Goal: Information Seeking & Learning: Compare options

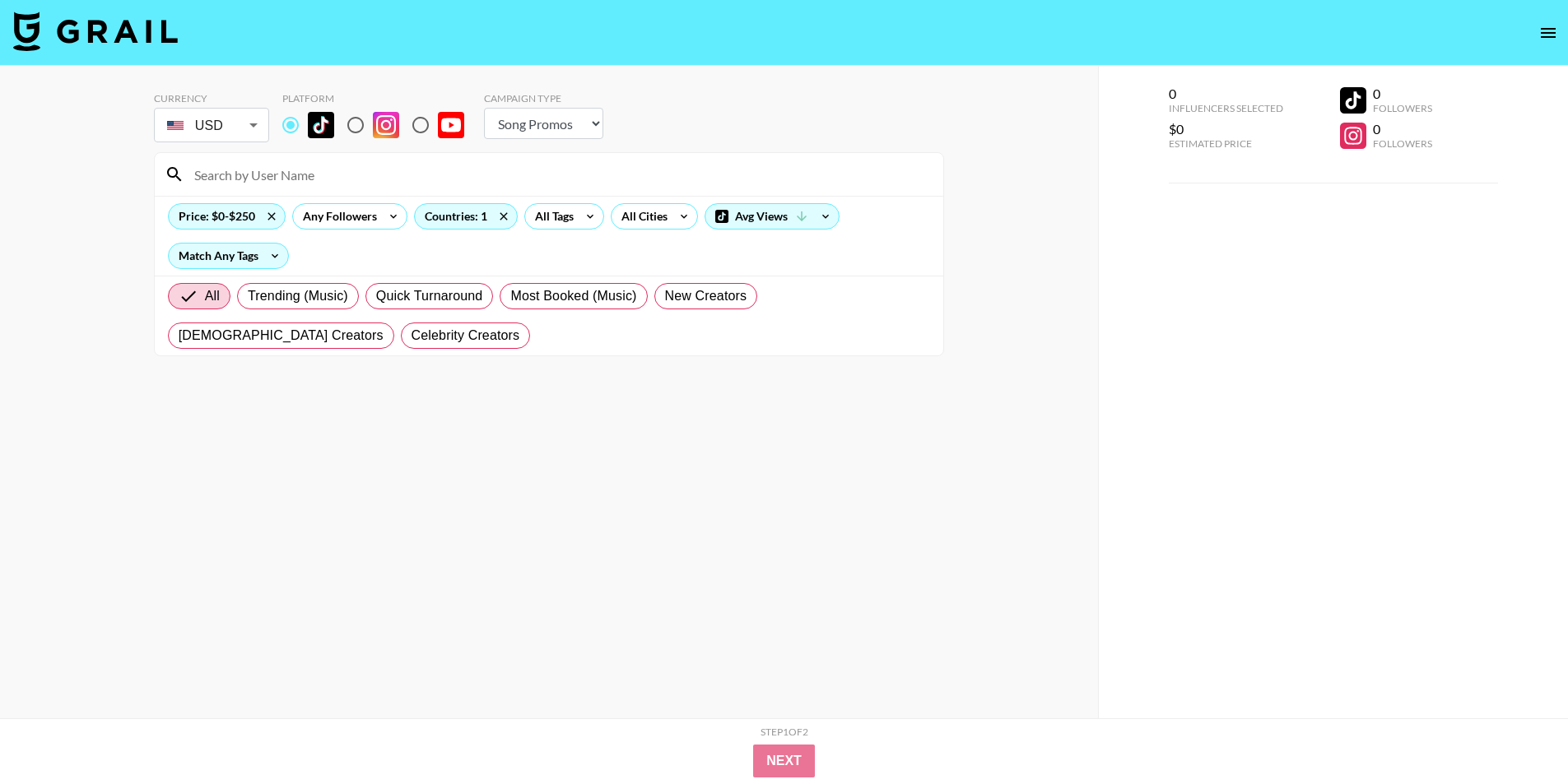
select select "Song"
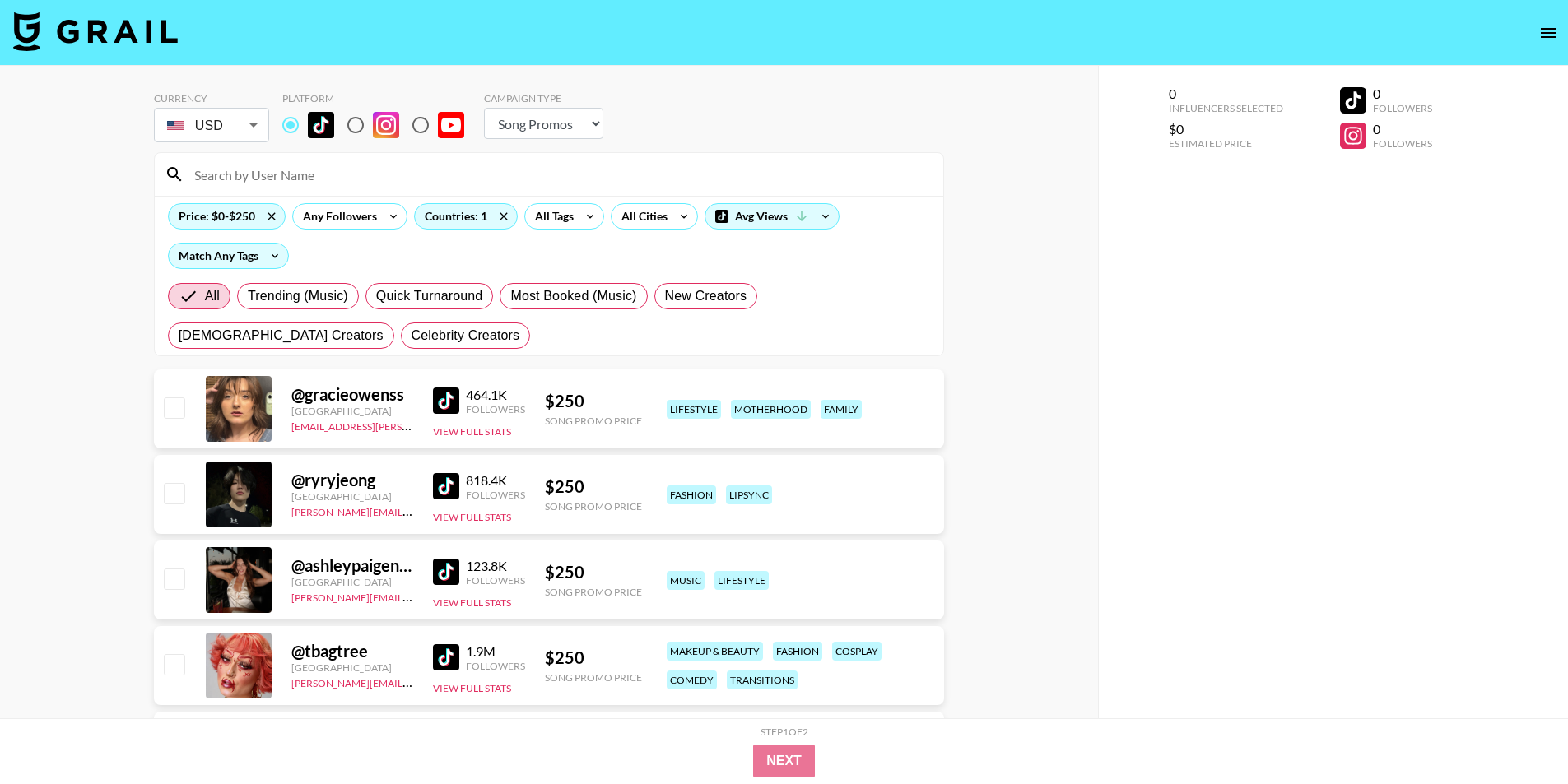
click at [406, 181] on input at bounding box center [558, 175] width 749 height 27
paste input "maddie.eppe"
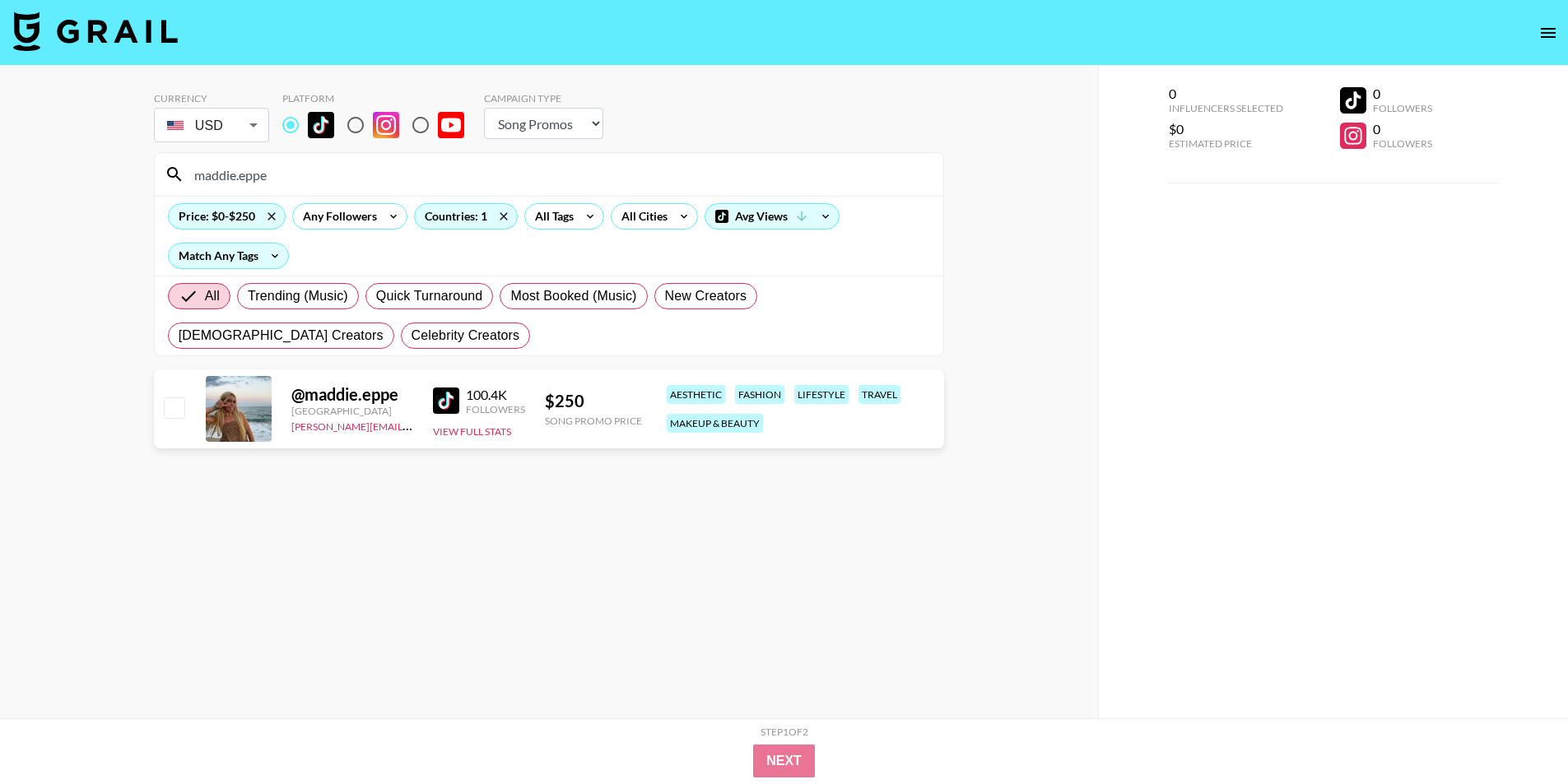
drag, startPoint x: 289, startPoint y: 165, endPoint x: 99, endPoint y: 179, distance: 190.5
click at [99, 179] on div "Currency USD USD ​ Platform Campaign Type Choose Type... Song Promos Brand Prom…" at bounding box center [549, 424] width 1098 height 719
paste input "kumbayah"
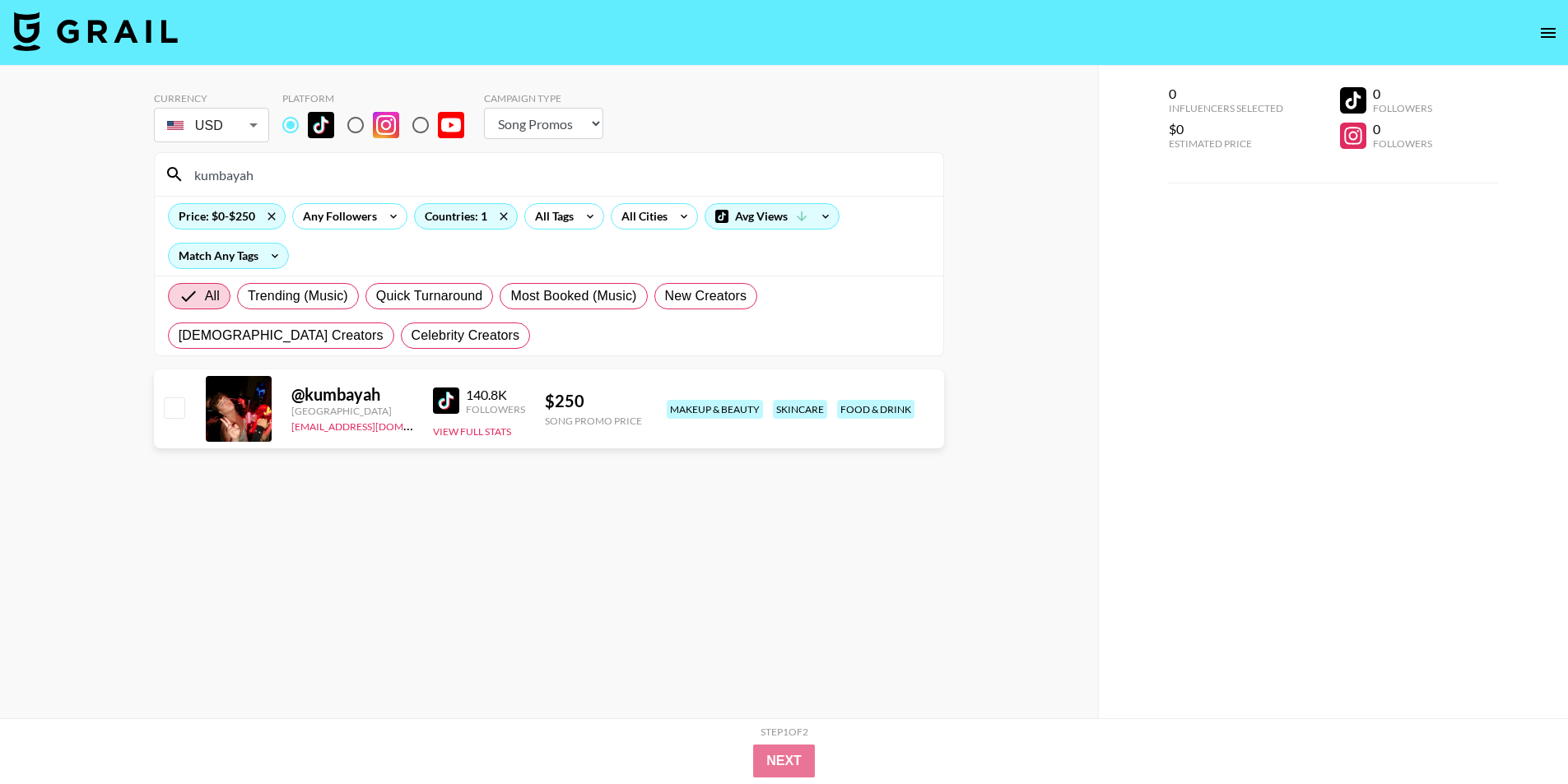
click at [231, 180] on input "kumbayah" at bounding box center [558, 175] width 749 height 27
paste input "savykay055"
click at [253, 171] on input "savykay055" at bounding box center [558, 175] width 749 height 27
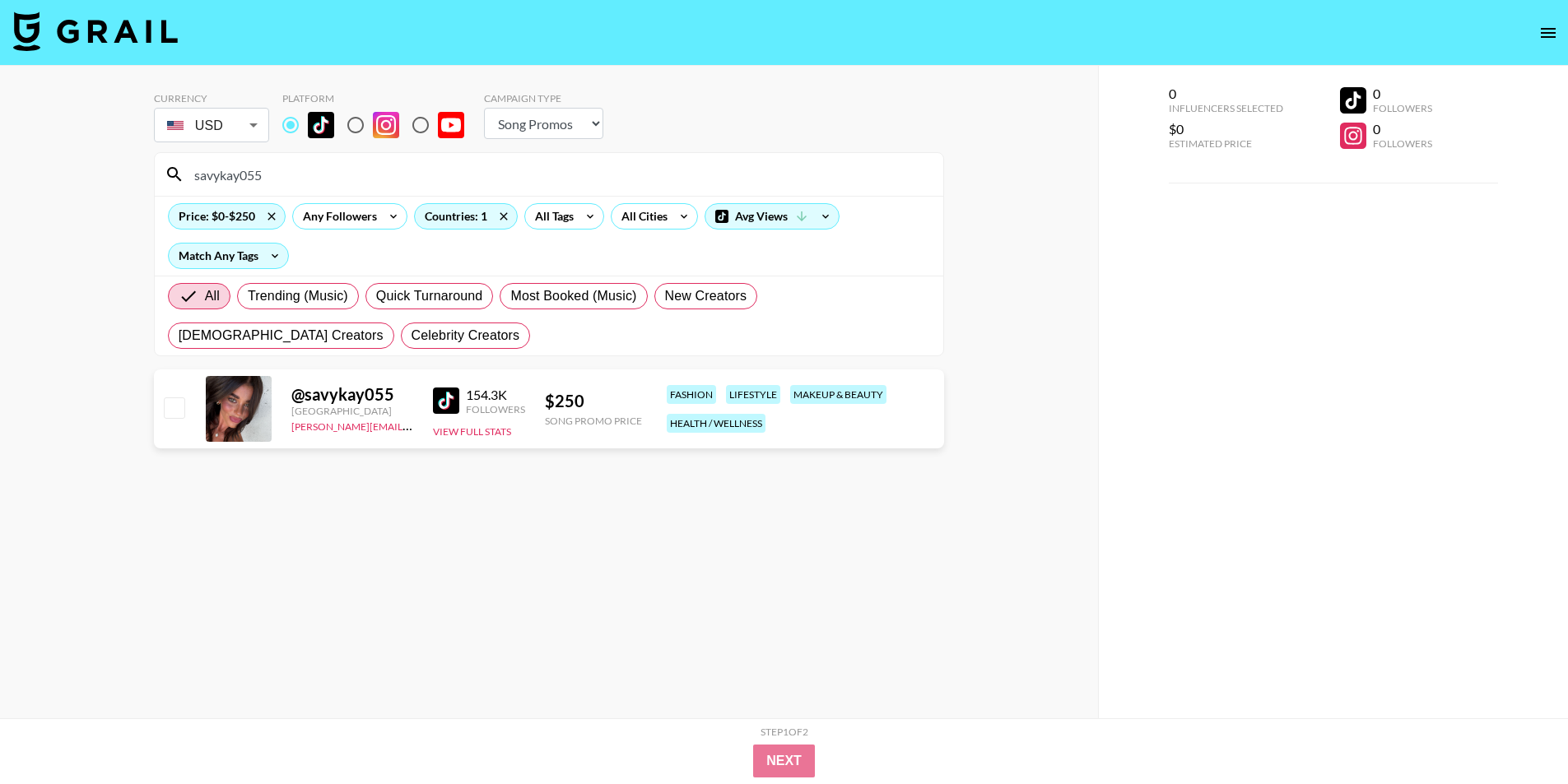
click at [253, 171] on input "savykay055" at bounding box center [558, 175] width 749 height 27
paste input "maddie.eppe"
click at [252, 165] on input "maddie.eppe" at bounding box center [558, 175] width 749 height 27
click at [251, 168] on input "maddie.eppe" at bounding box center [558, 175] width 749 height 27
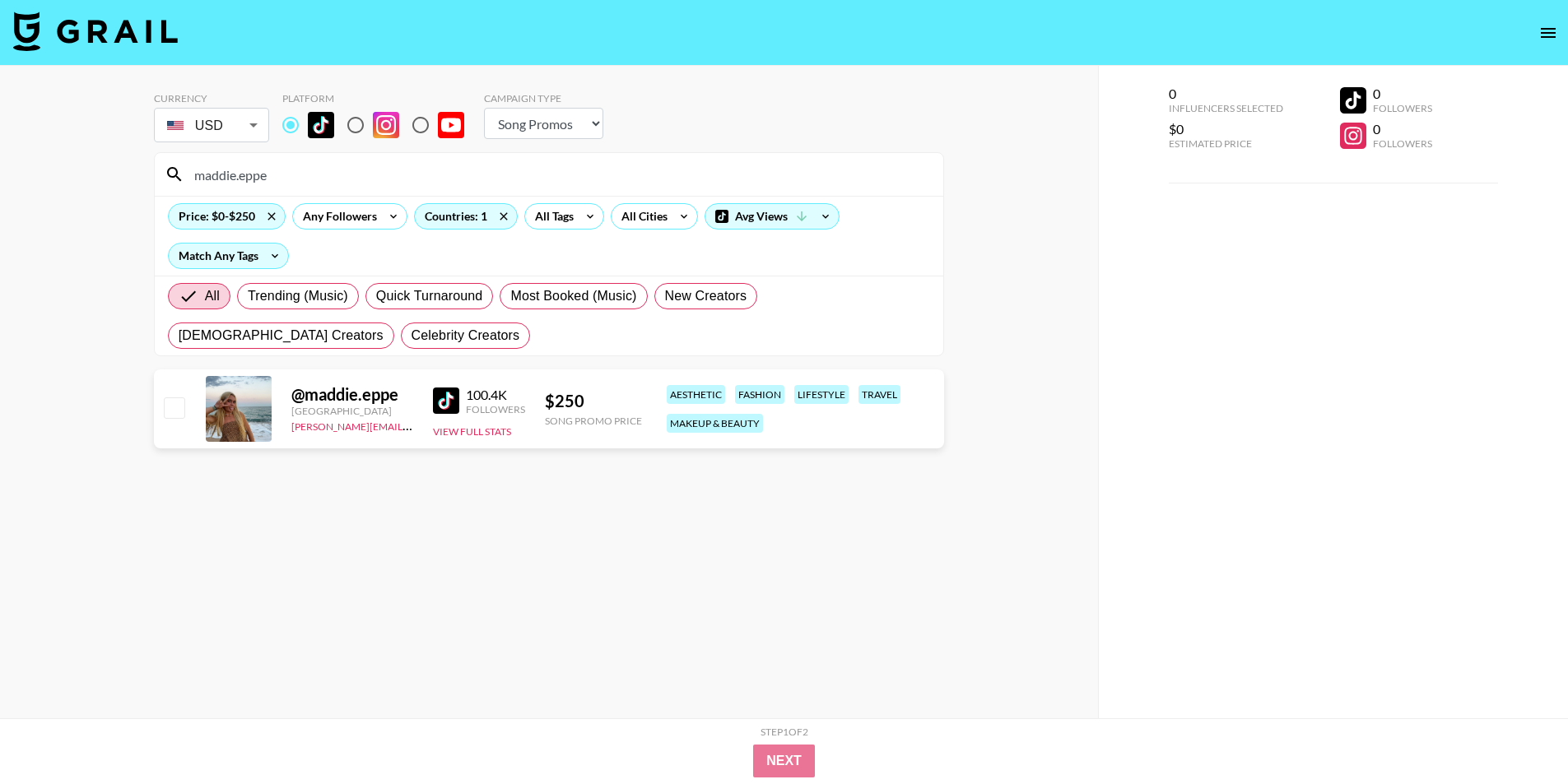
click at [251, 168] on input "maddie.eppe" at bounding box center [558, 175] width 749 height 27
paste input "reiganciarfellaaaaa"
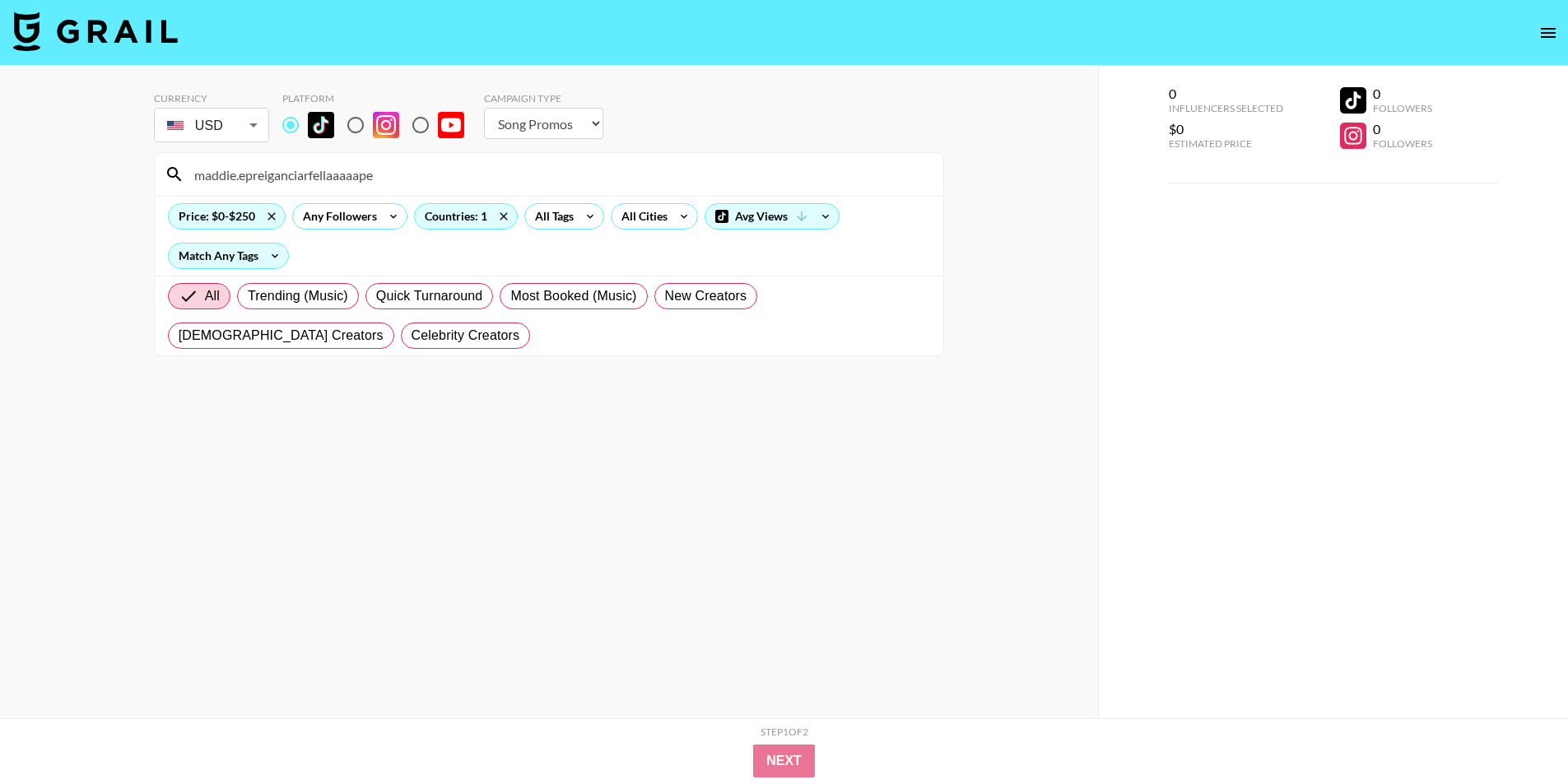
click at [246, 177] on input "maddie.epreiganciarfellaaaaape" at bounding box center [558, 175] width 749 height 27
paste input "reiganciarfellaaaaa"
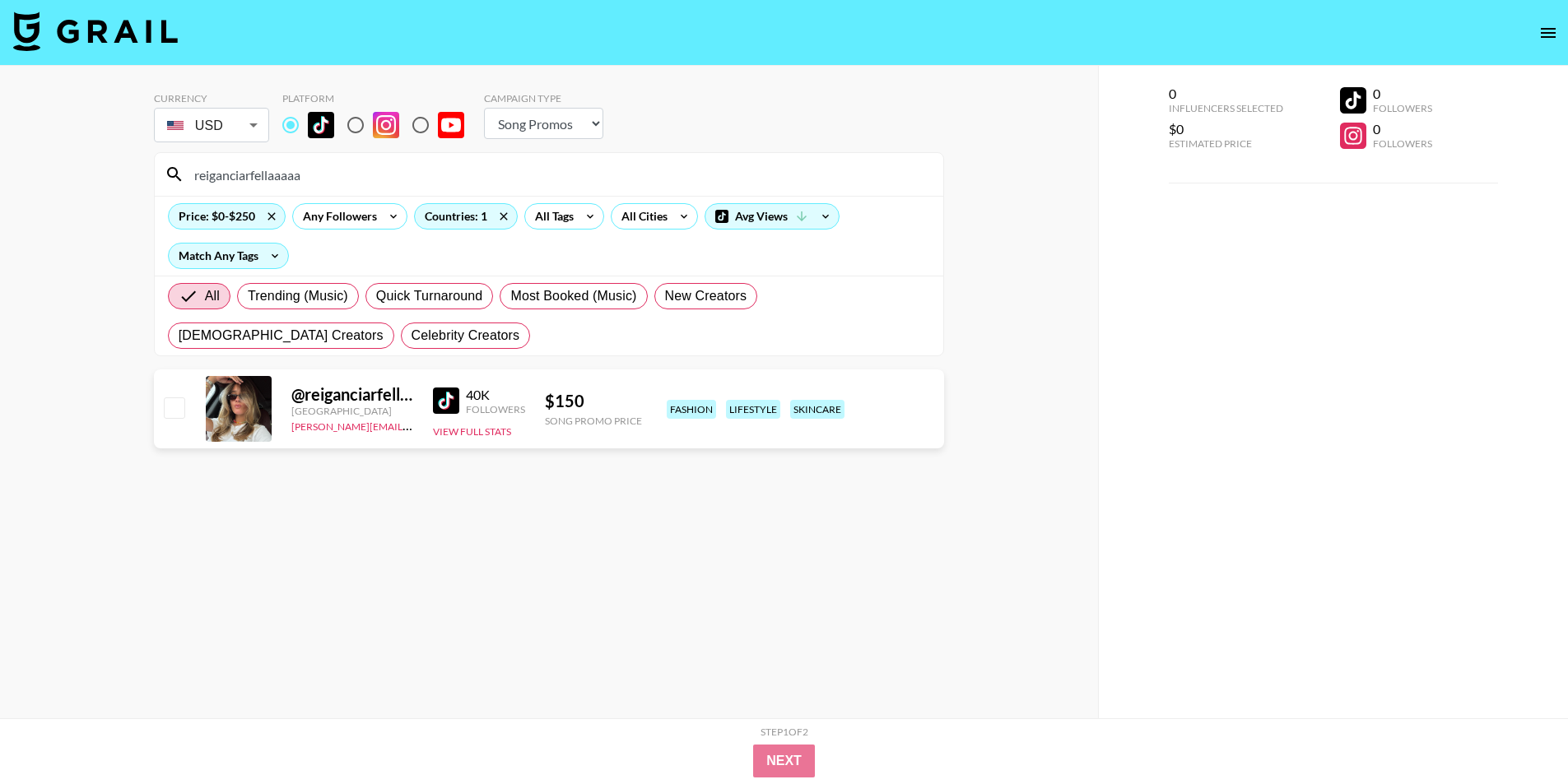
click at [219, 185] on input "reiganciarfellaaaaa" at bounding box center [558, 175] width 749 height 27
paste input "nashaliblu"
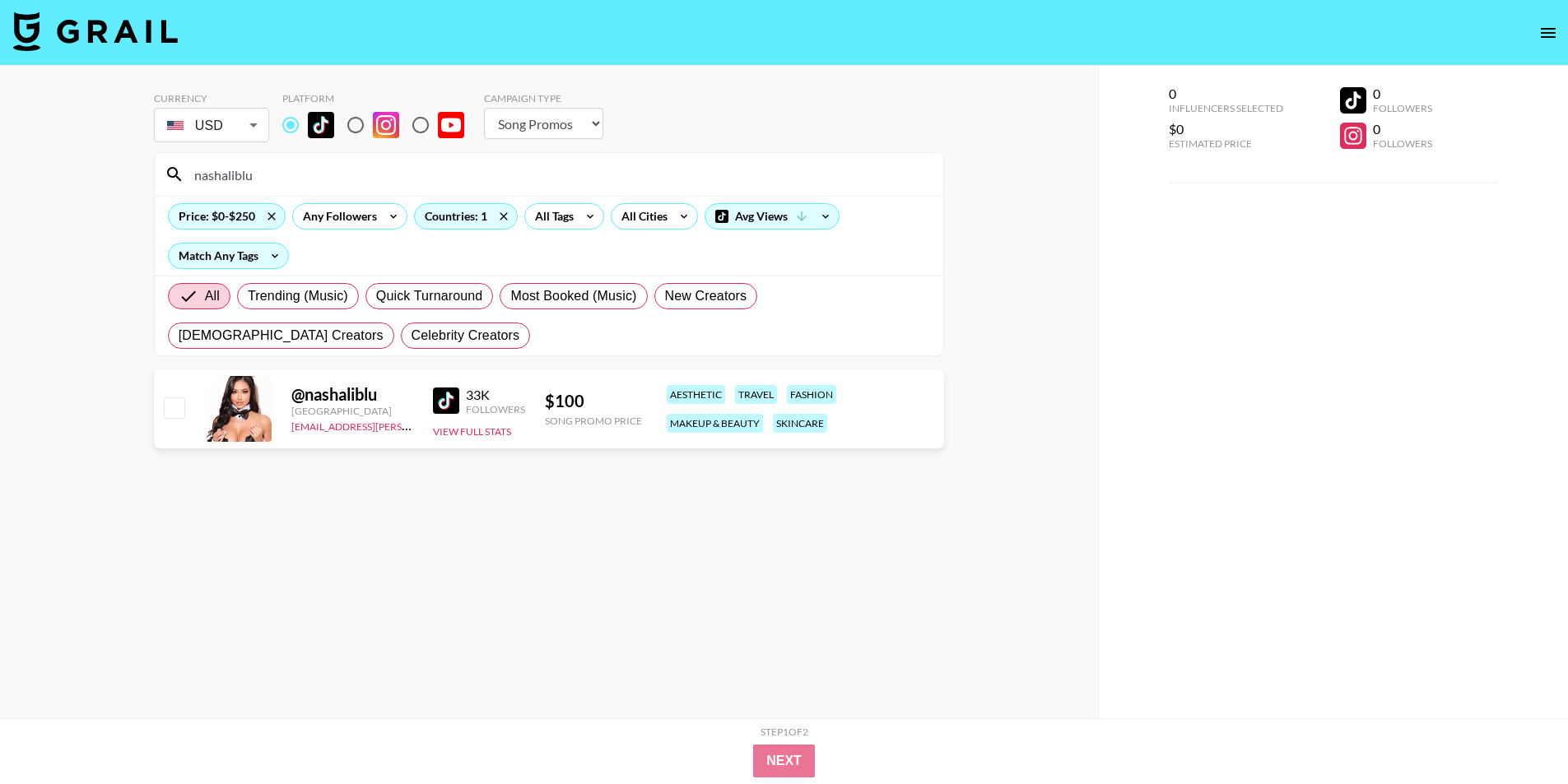
click at [244, 166] on input "nashaliblu" at bounding box center [558, 175] width 749 height 27
paste input "i.christinew"
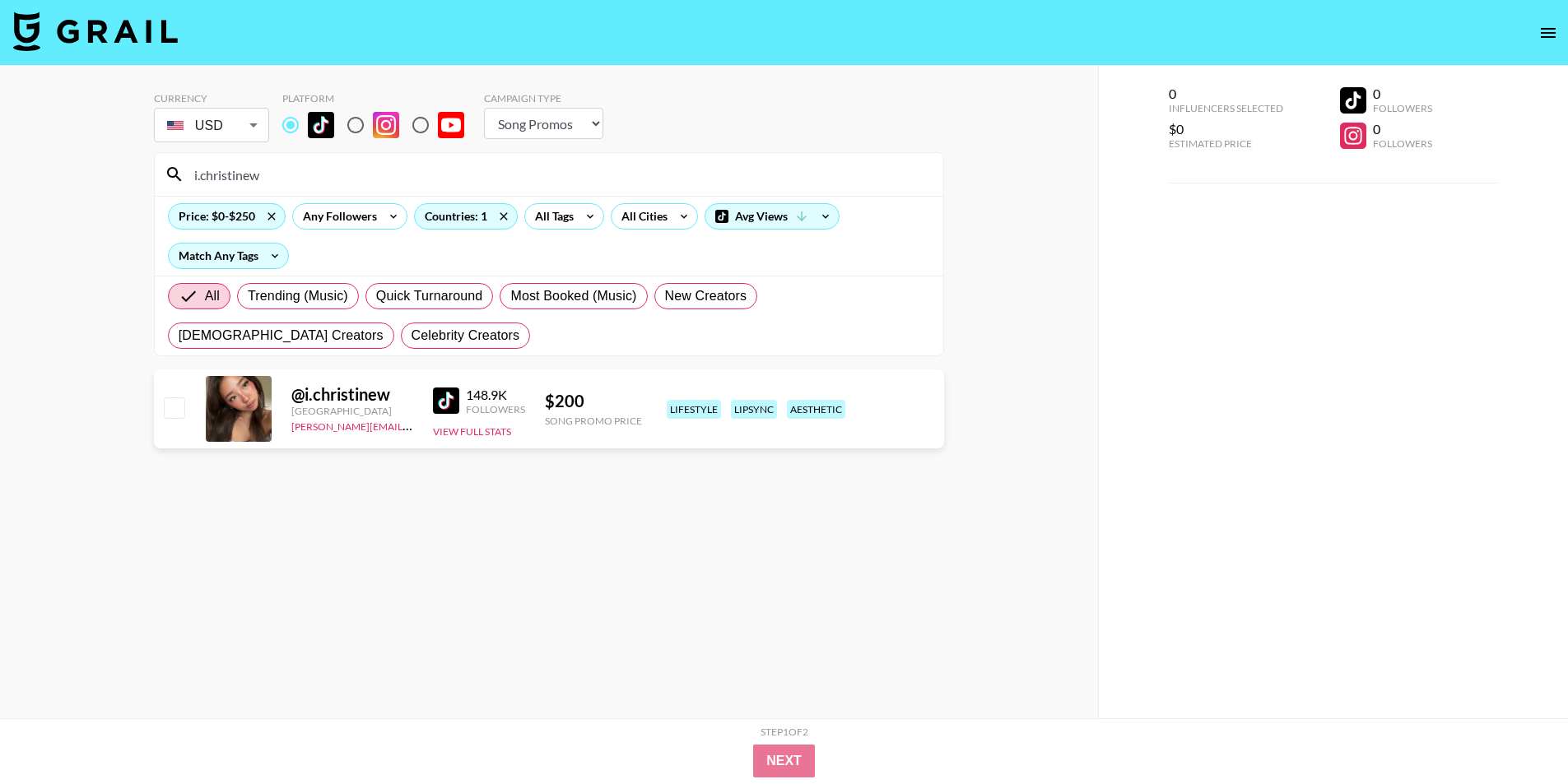
click at [223, 178] on input "i.christinew" at bounding box center [558, 175] width 749 height 27
paste input "anastasirine"
drag, startPoint x: 1367, startPoint y: 344, endPoint x: 1041, endPoint y: 242, distance: 341.6
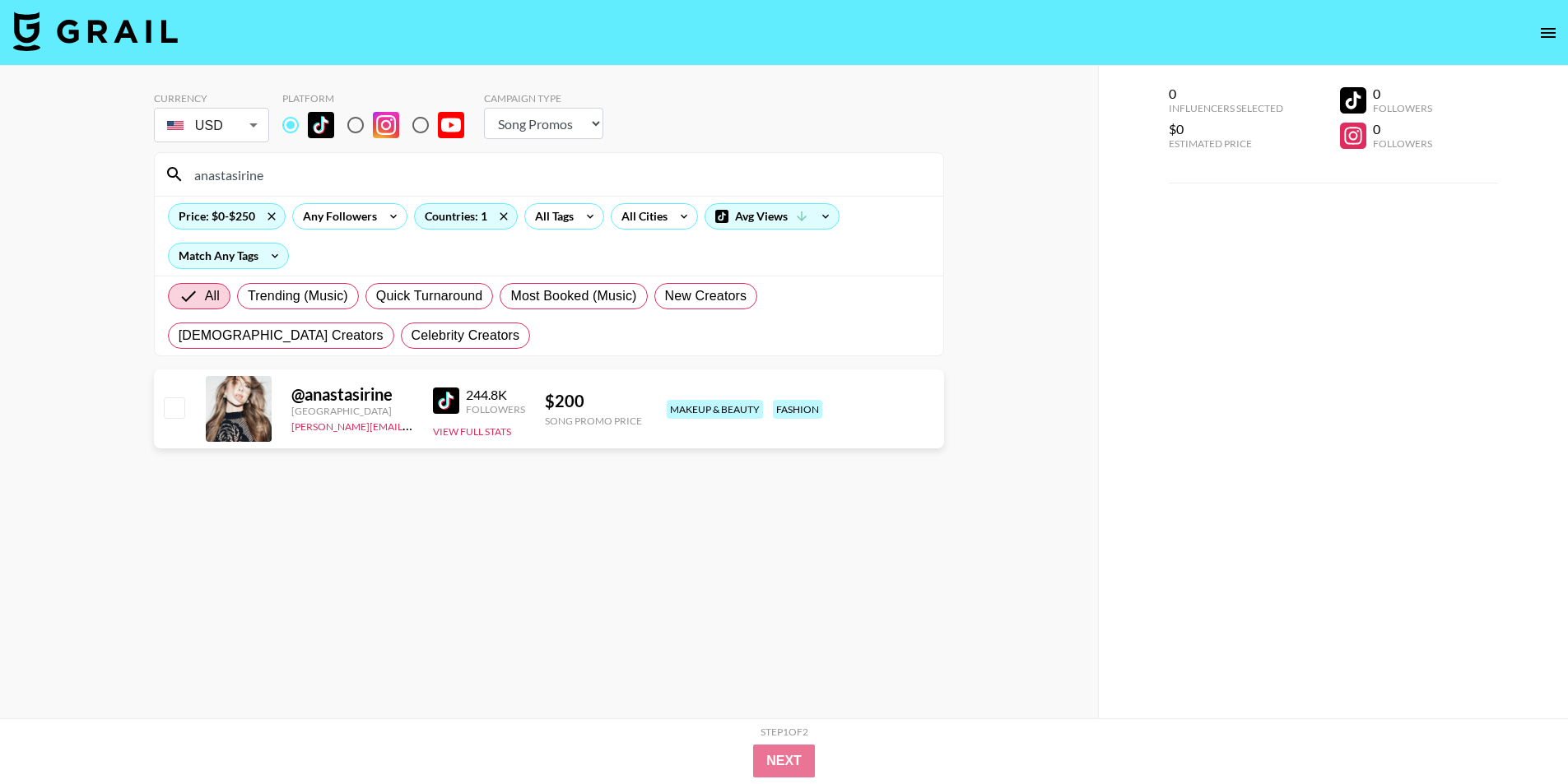
click at [1367, 344] on div "0 Influencers Selected $0 Estimated Price 0 Followers 0 Followers" at bounding box center [1334, 424] width 471 height 719
drag, startPoint x: 332, startPoint y: 172, endPoint x: 0, endPoint y: 177, distance: 332.0
click at [0, 177] on div "Currency USD USD ​ Platform Campaign Type Choose Type... Song Promos Brand Prom…" at bounding box center [549, 424] width 1098 height 719
paste input "clairealmondd"
click at [1177, 289] on div "0 Influencers Selected $0 Estimated Price 0 Followers 0 Followers" at bounding box center [1334, 424] width 471 height 719
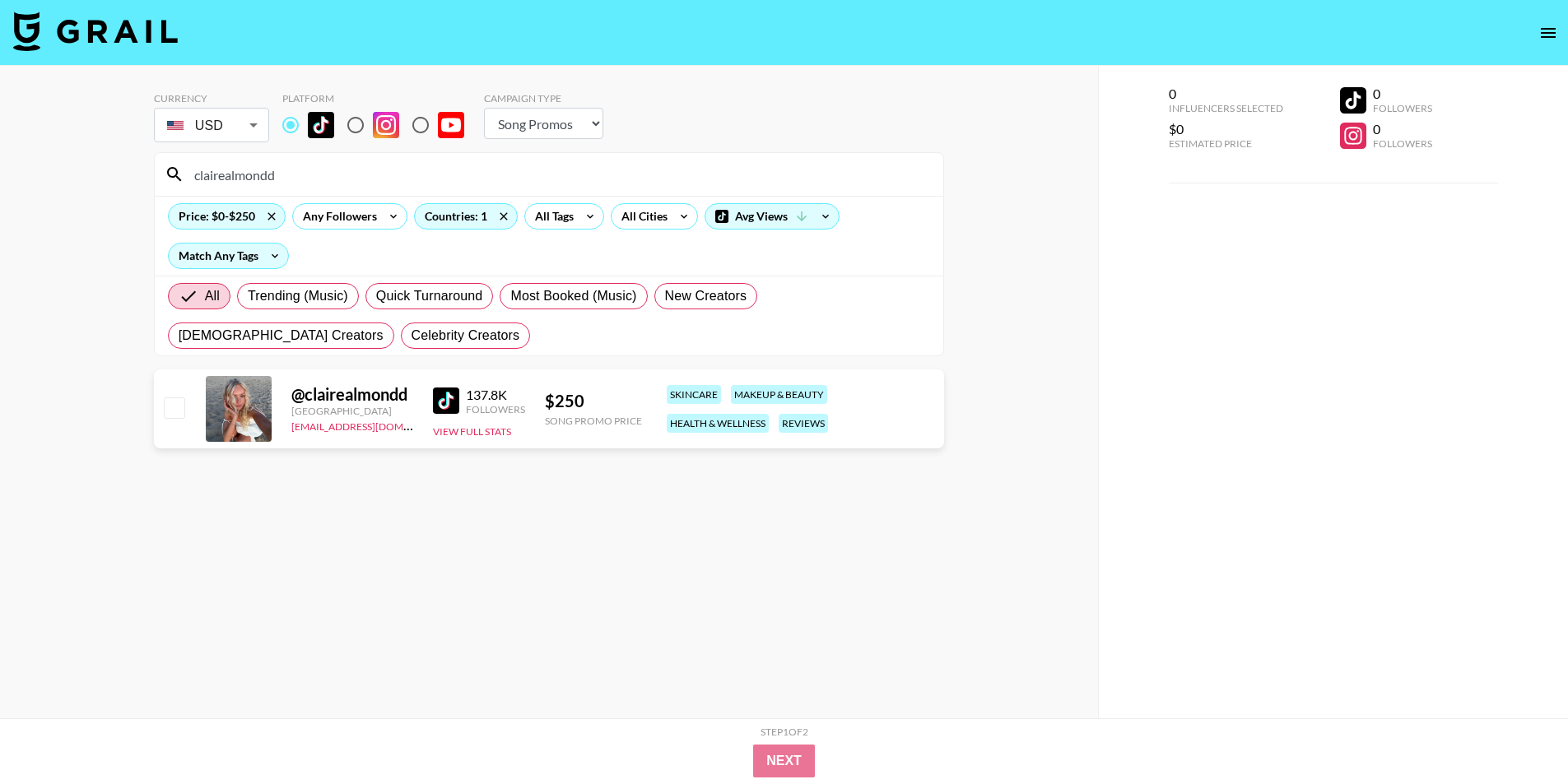
drag, startPoint x: 352, startPoint y: 180, endPoint x: 32, endPoint y: 172, distance: 320.1
click at [32, 172] on div "Currency USD USD ​ Platform Campaign Type Choose Type... Song Promos Brand Prom…" at bounding box center [549, 424] width 1098 height 719
paste input "marecon_"
drag, startPoint x: 289, startPoint y: 175, endPoint x: 71, endPoint y: 164, distance: 218.3
click at [71, 164] on div "Currency USD USD ​ Platform Campaign Type Choose Type... Song Promos Brand Prom…" at bounding box center [549, 424] width 1098 height 719
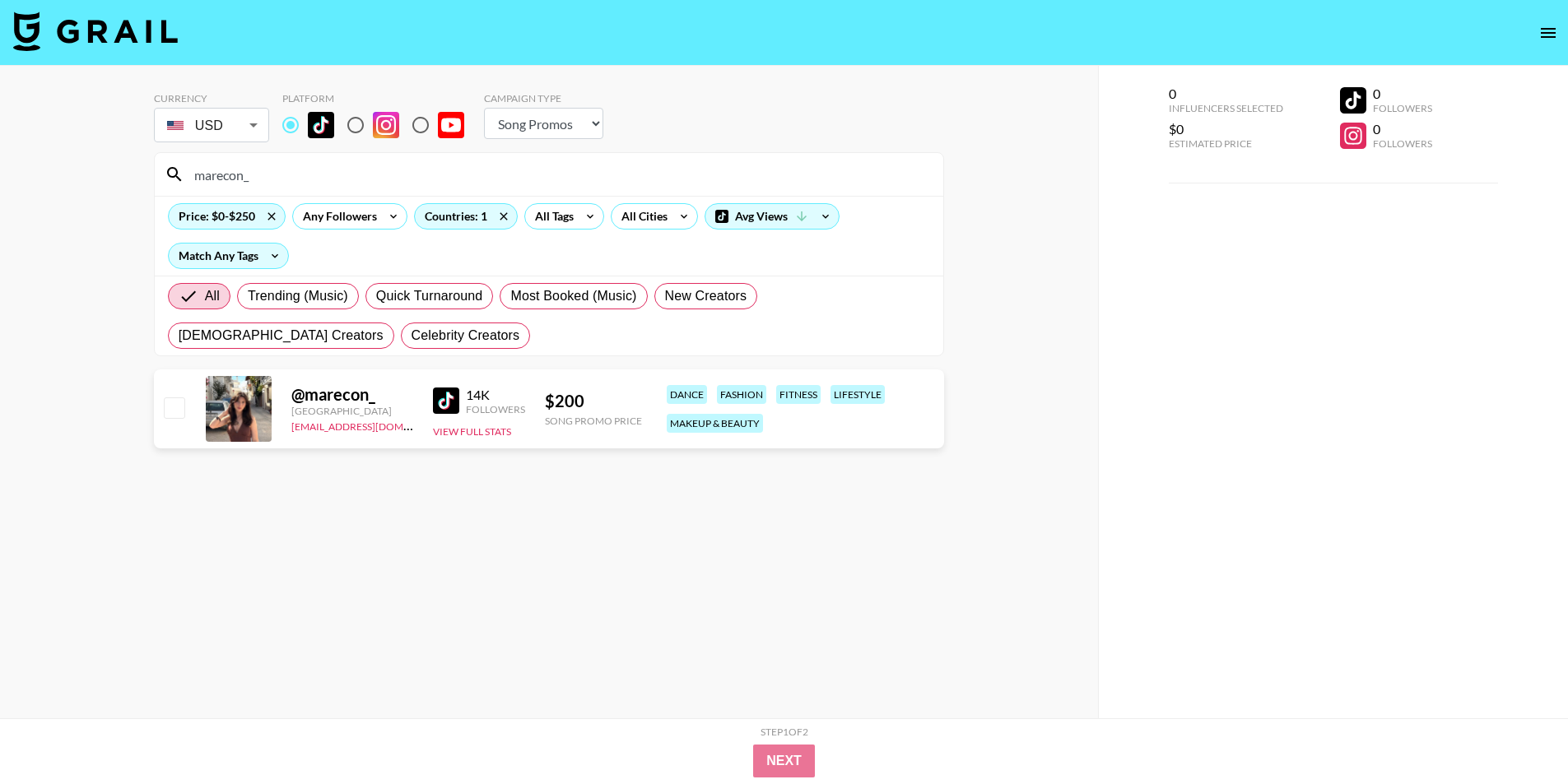
paste input "lexi_phil"
click at [12, 189] on div "Currency USD USD ​ Platform Campaign Type Choose Type... Song Promos Brand Prom…" at bounding box center [549, 424] width 1098 height 719
click at [1273, 497] on div "0 Influencers Selected $0 Estimated Price 0 Followers 0 Followers" at bounding box center [1334, 424] width 471 height 719
click at [235, 164] on input "lexi_phil" at bounding box center [558, 175] width 749 height 27
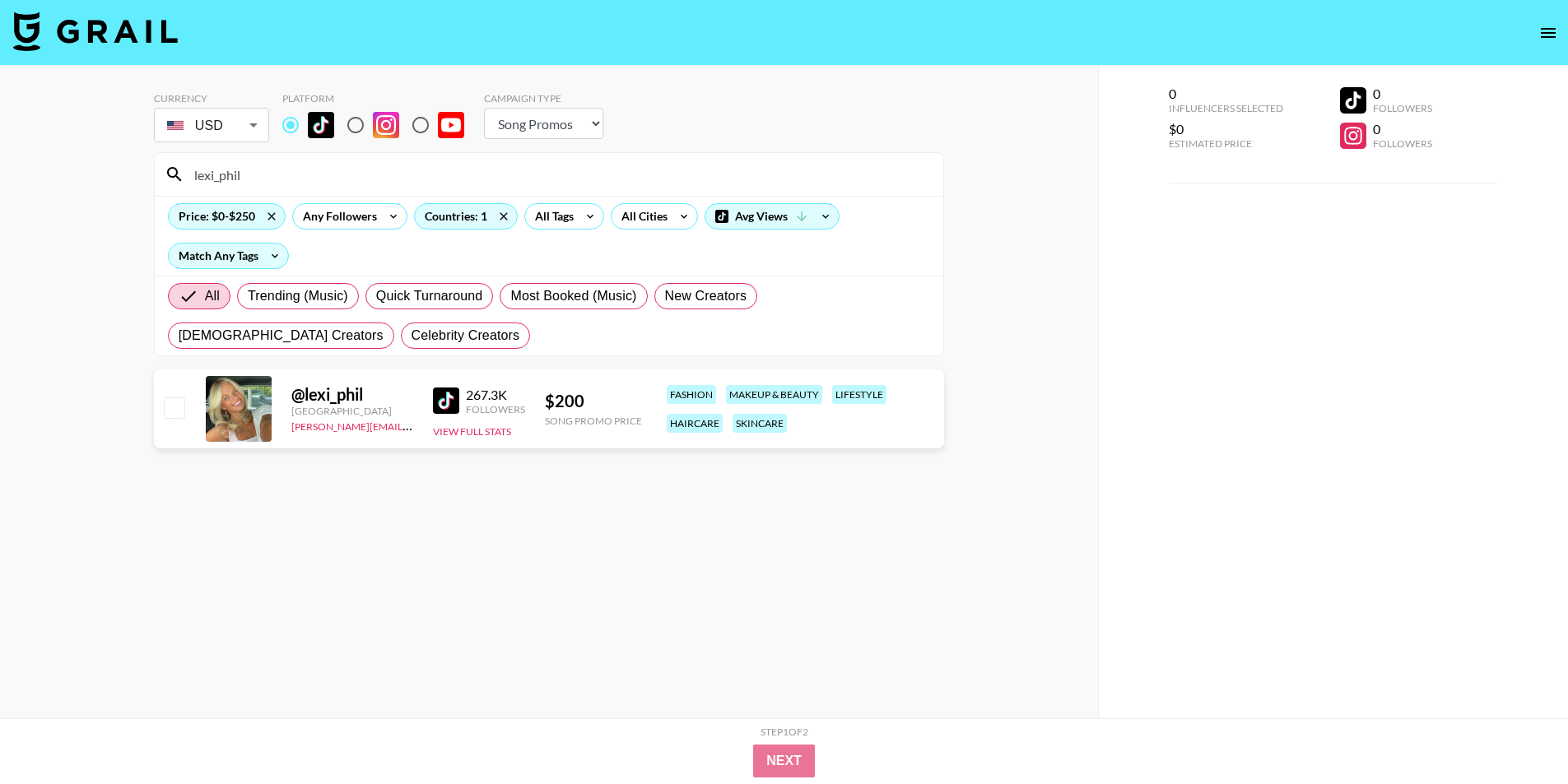
click at [218, 168] on input "lexi_phil" at bounding box center [558, 175] width 749 height 27
paste input "rantwithmadi"
click at [1104, 319] on div "0 Influencers Selected $0 Estimated Price 0 Followers 0 Followers" at bounding box center [1334, 424] width 471 height 719
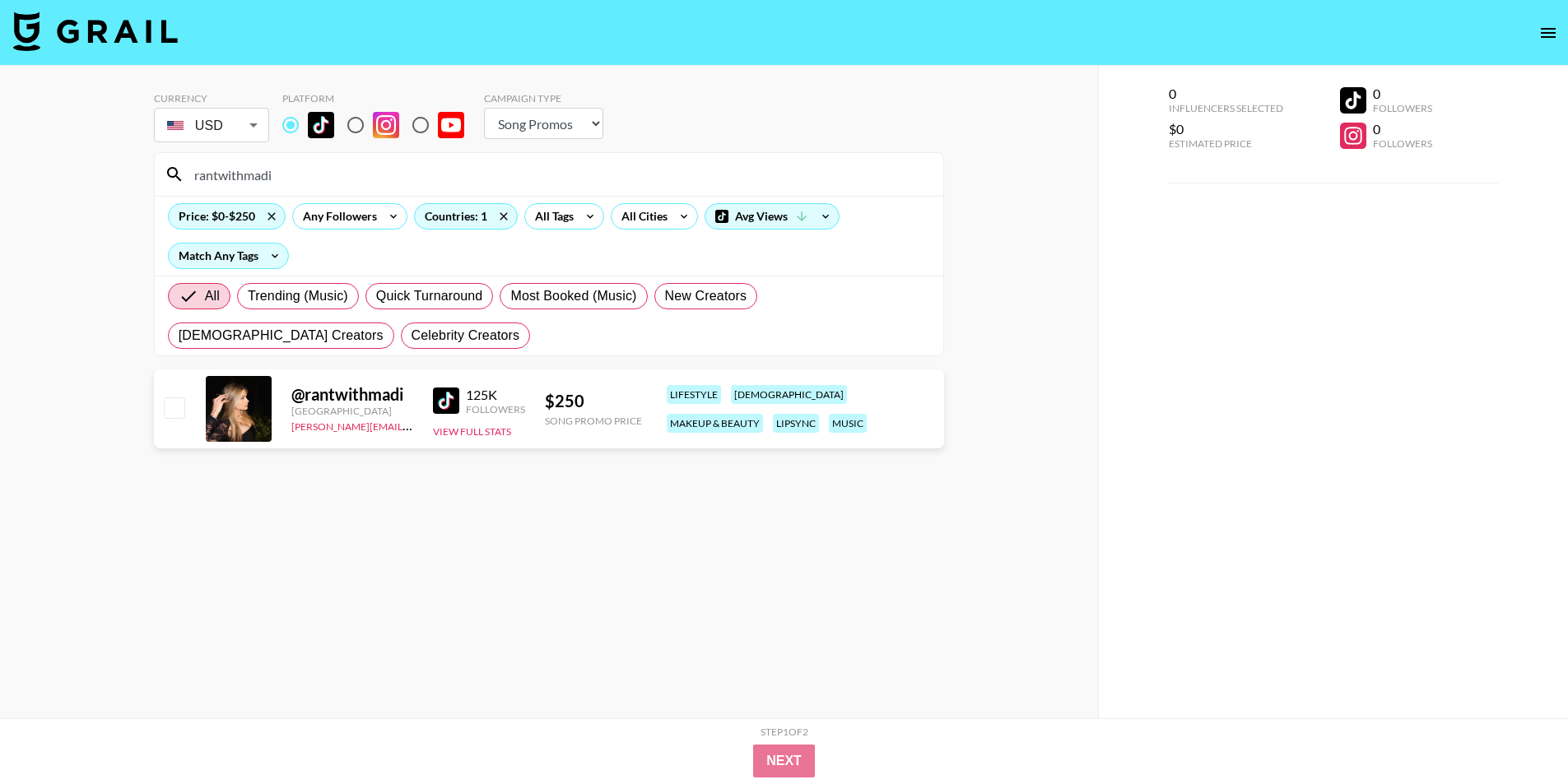
paste input "alex_azalia"
drag, startPoint x: 388, startPoint y: 176, endPoint x: 96, endPoint y: 183, distance: 292.1
click at [96, 181] on div "Currency USD USD ​ Platform Campaign Type Choose Type... Song Promos Brand Prom…" at bounding box center [549, 424] width 1098 height 719
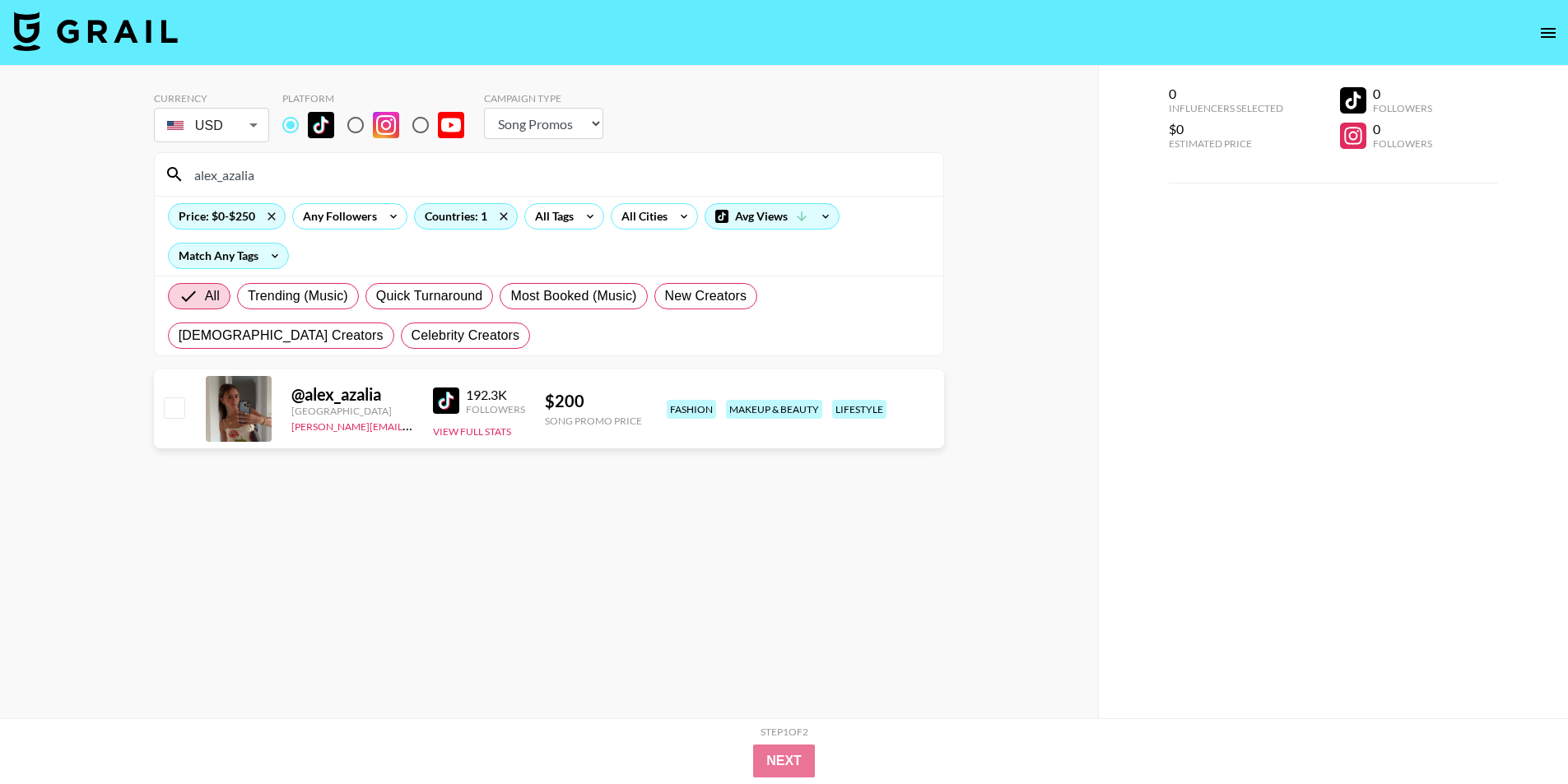
click at [1141, 492] on div "0 Influencers Selected $0 Estimated Price 0 Followers 0 Followers" at bounding box center [1334, 424] width 471 height 719
paste input "charlotte.sunn"
drag, startPoint x: 303, startPoint y: 175, endPoint x: 108, endPoint y: 169, distance: 195.1
click at [108, 169] on div "Currency USD USD ​ Platform Campaign Type Choose Type... Song Promos Brand Prom…" at bounding box center [549, 424] width 1098 height 719
click at [243, 183] on input "charlotte.sunn" at bounding box center [558, 175] width 749 height 27
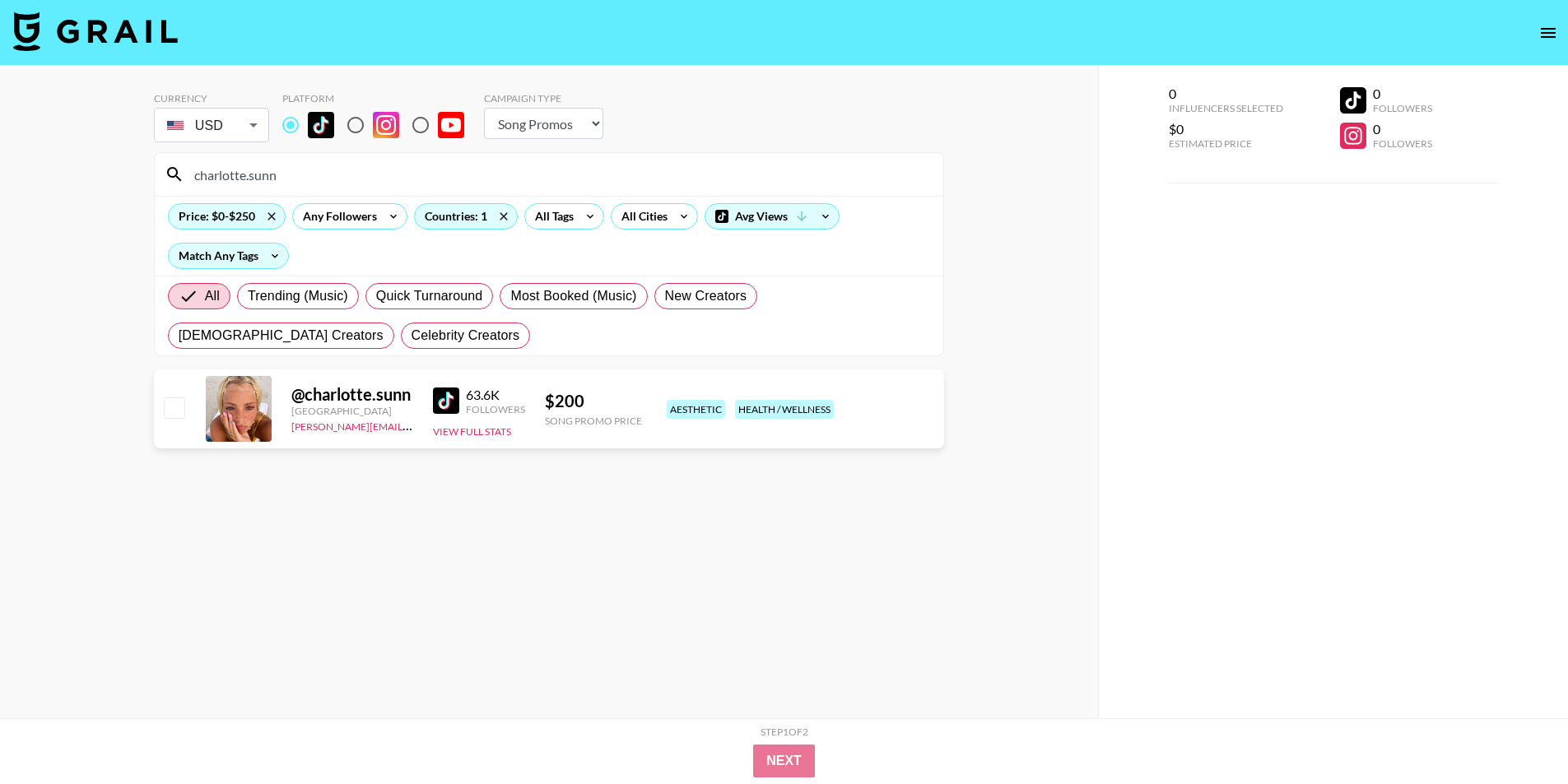
click at [243, 183] on input "charlotte.sunn" at bounding box center [558, 175] width 749 height 27
paste input "suebagleyy"
drag, startPoint x: 276, startPoint y: 177, endPoint x: 133, endPoint y: 177, distance: 143.0
click at [123, 177] on div "Currency USD USD ​ Platform Campaign Type Choose Type... Song Promos Brand Prom…" at bounding box center [549, 424] width 1098 height 719
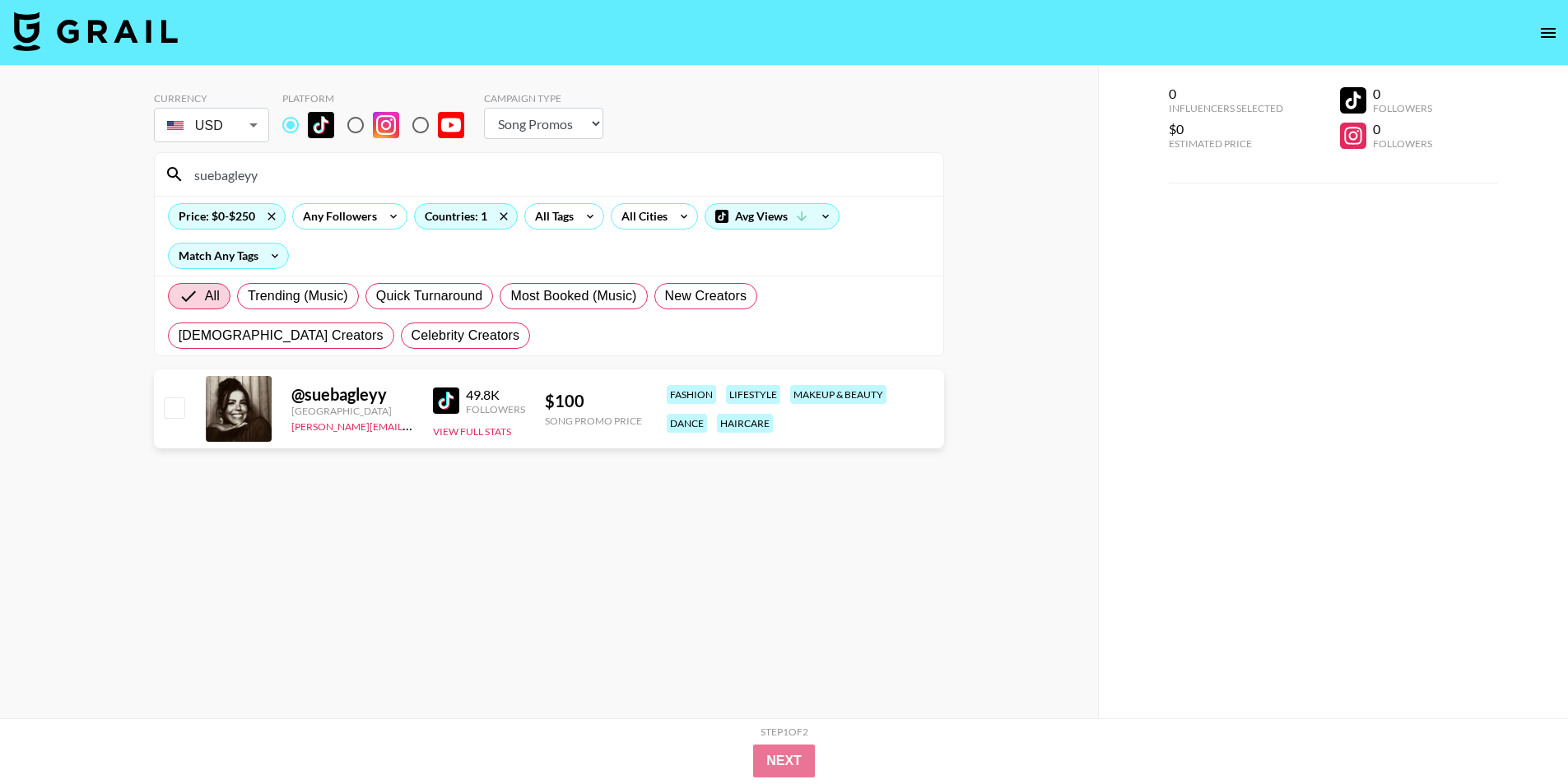
paste input "maddycatlin"
paste input "keelieanderson"
drag, startPoint x: 263, startPoint y: 177, endPoint x: 144, endPoint y: 178, distance: 119.0
click at [144, 177] on div "Currency USD USD ​ Platform Campaign Type Choose Type... Song Promos Brand Prom…" at bounding box center [549, 424] width 1098 height 719
drag, startPoint x: 595, startPoint y: 390, endPoint x: 533, endPoint y: 389, distance: 62.0
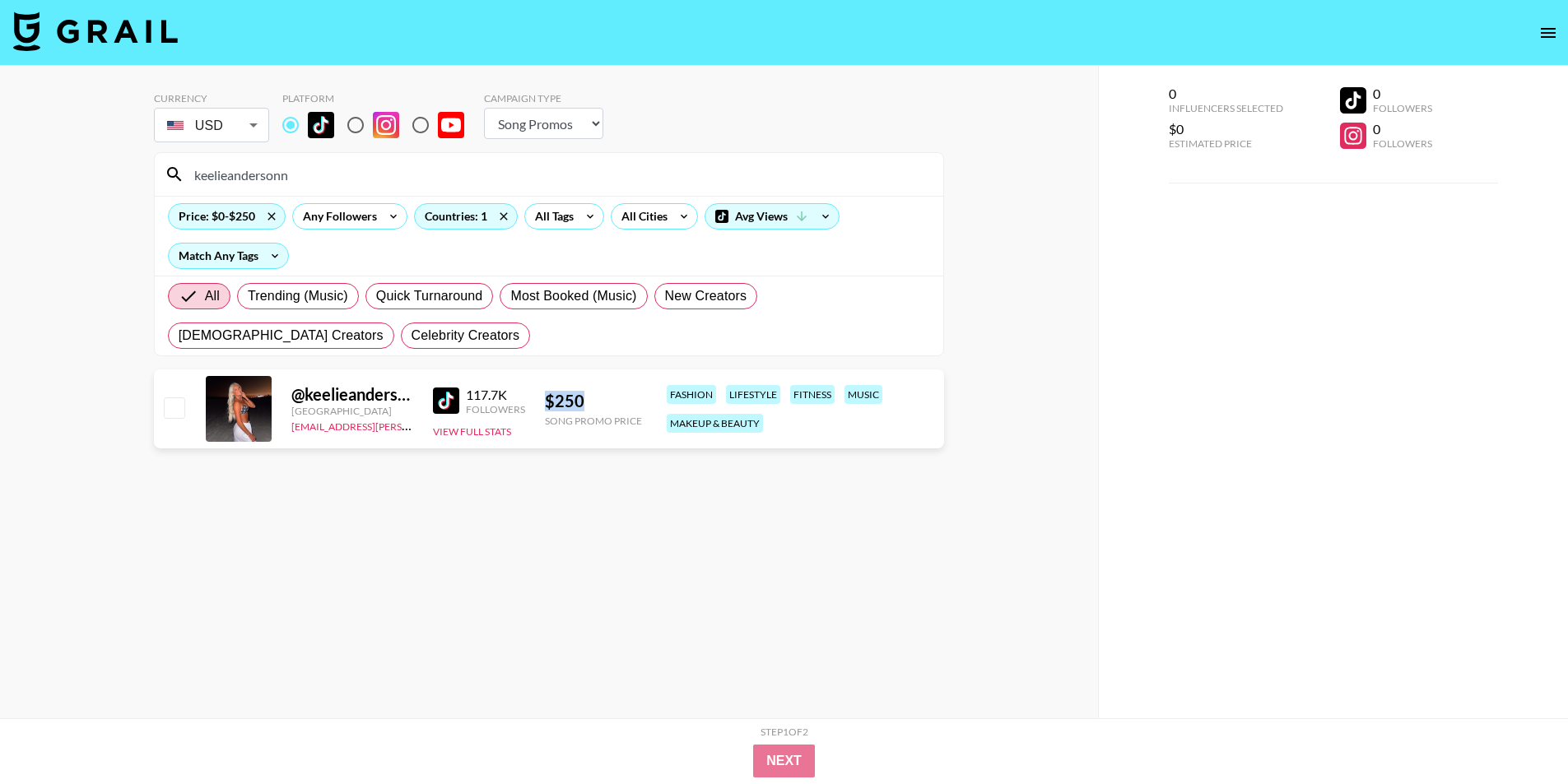
click at [533, 389] on div "@ keelieandersonn United States [EMAIL_ADDRESS][PERSON_NAME][DOMAIN_NAME] 117.7…" at bounding box center [549, 408] width 791 height 79
copy div "Followers View Full Stats $ 250"
click at [588, 405] on div "$ 250" at bounding box center [593, 401] width 97 height 21
click at [565, 403] on div "$ 250" at bounding box center [593, 401] width 97 height 21
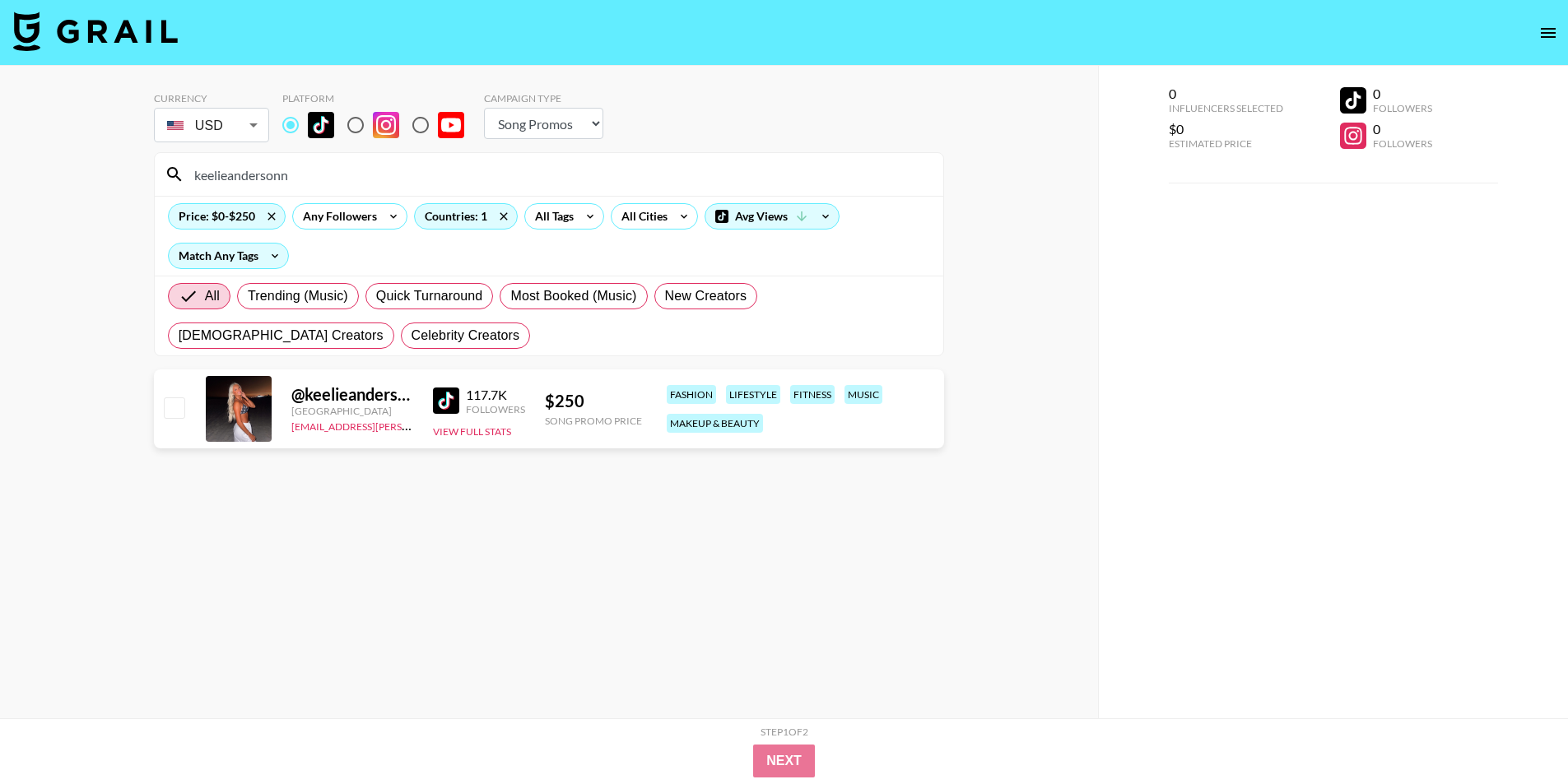
click at [565, 403] on div "$ 250" at bounding box center [593, 401] width 97 height 21
copy div "250"
click at [243, 181] on input "keelieandersonn" at bounding box center [558, 175] width 749 height 27
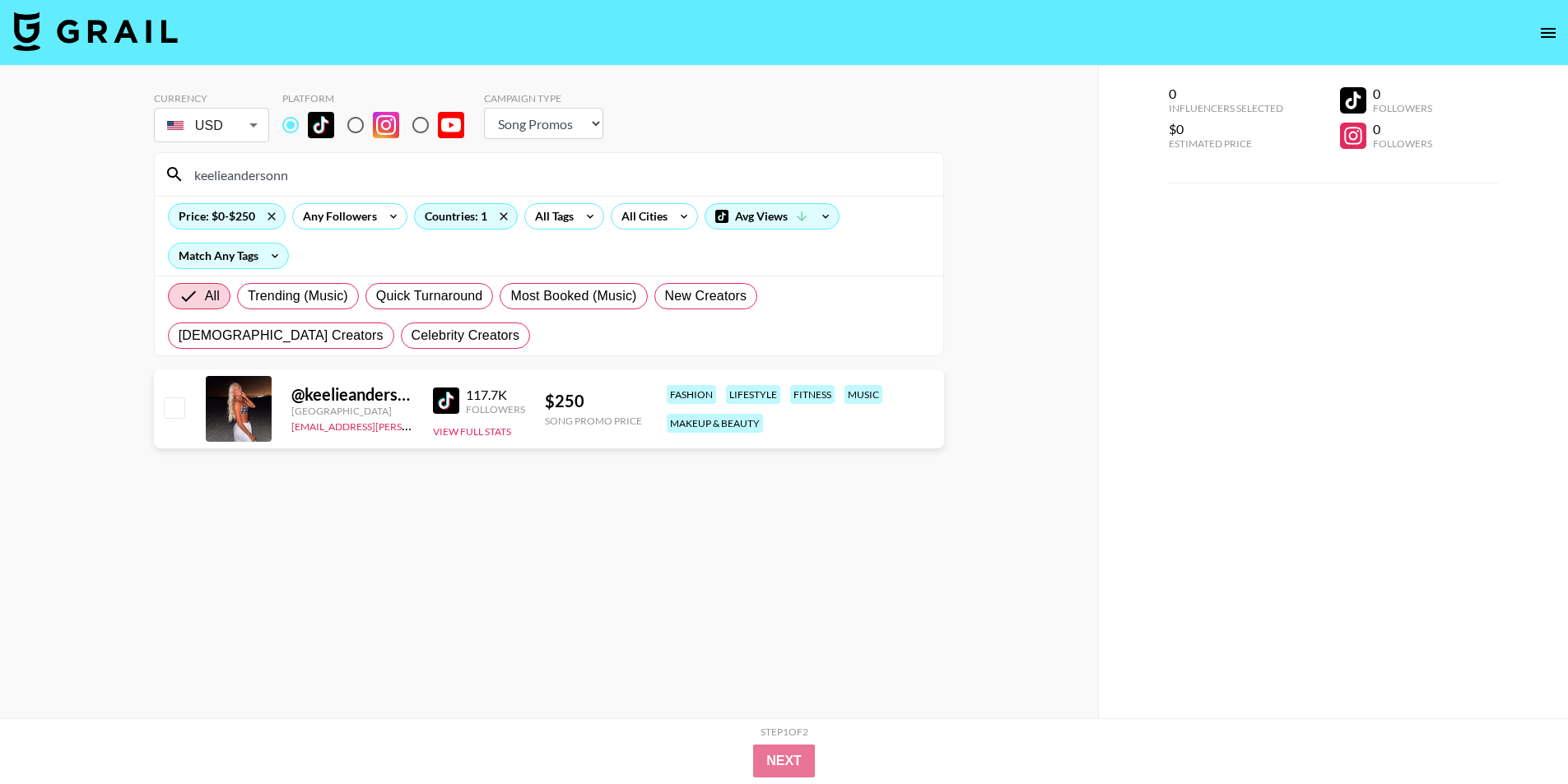
paste input "mayzimmerman1"
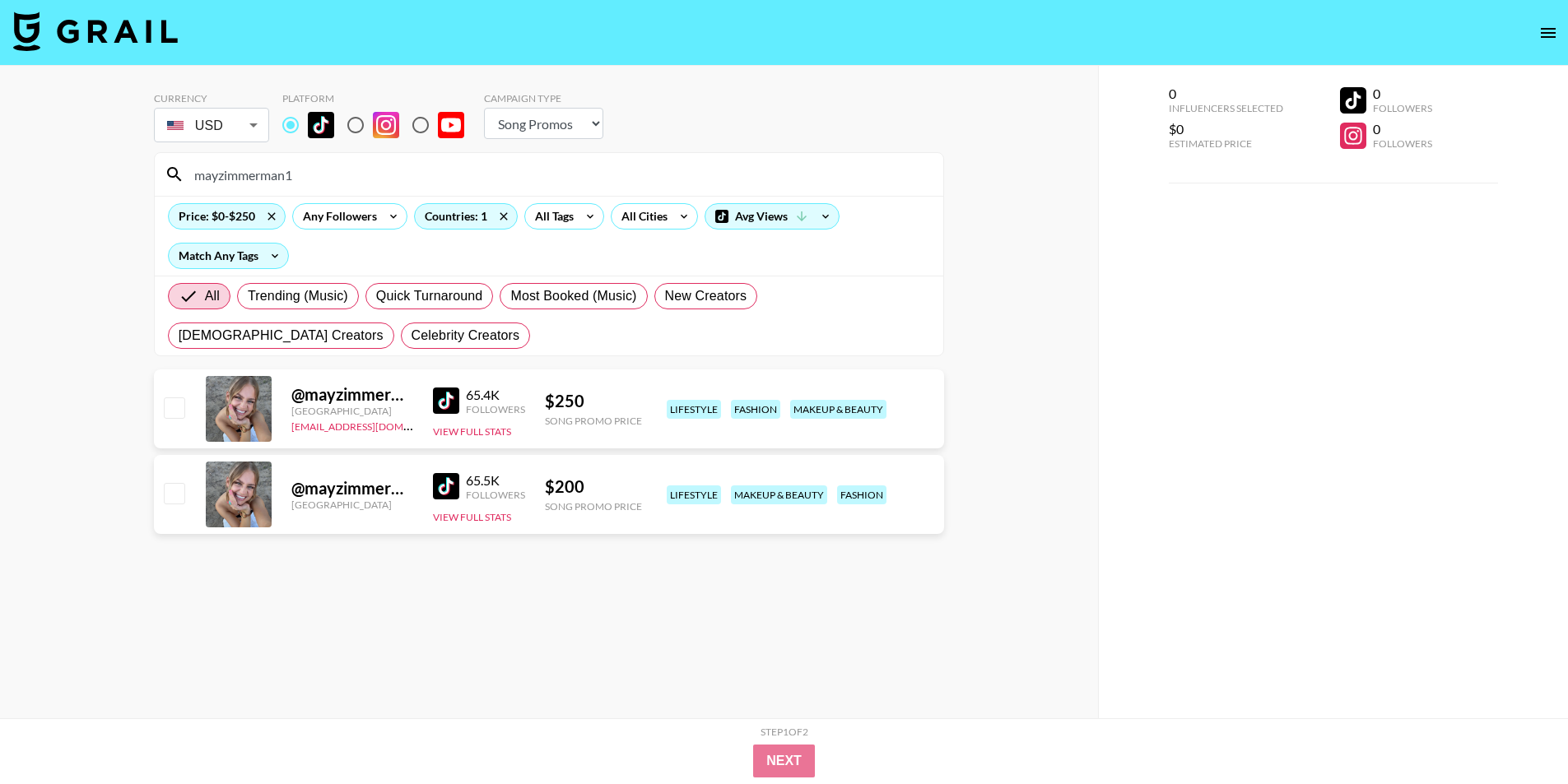
paste input "hailee_andrew"
drag, startPoint x: 286, startPoint y: 170, endPoint x: 118, endPoint y: 177, distance: 168.1
click at [108, 170] on div "Currency USD USD ​ Platform Campaign Type Choose Type... Song Promos Brand Prom…" at bounding box center [549, 424] width 1098 height 719
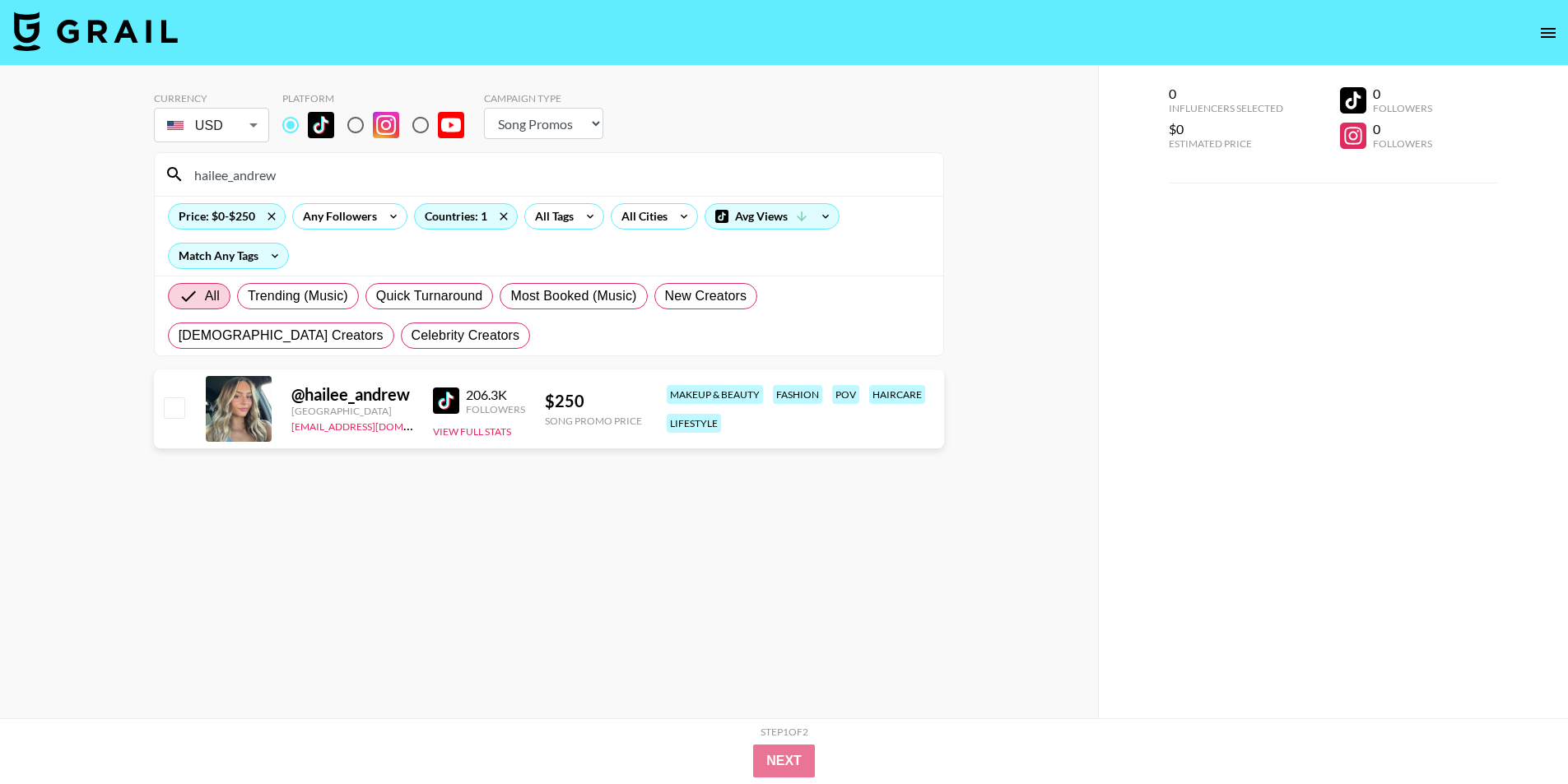
paste input "nnahnodubs"
drag, startPoint x: 301, startPoint y: 182, endPoint x: 39, endPoint y: 175, distance: 262.1
click at [39, 175] on div "Currency USD USD ​ Platform Campaign Type Choose Type... Song Promos Brand Prom…" at bounding box center [549, 424] width 1098 height 719
paste input "kelseyamberq"
drag, startPoint x: 292, startPoint y: 178, endPoint x: 137, endPoint y: 171, distance: 155.2
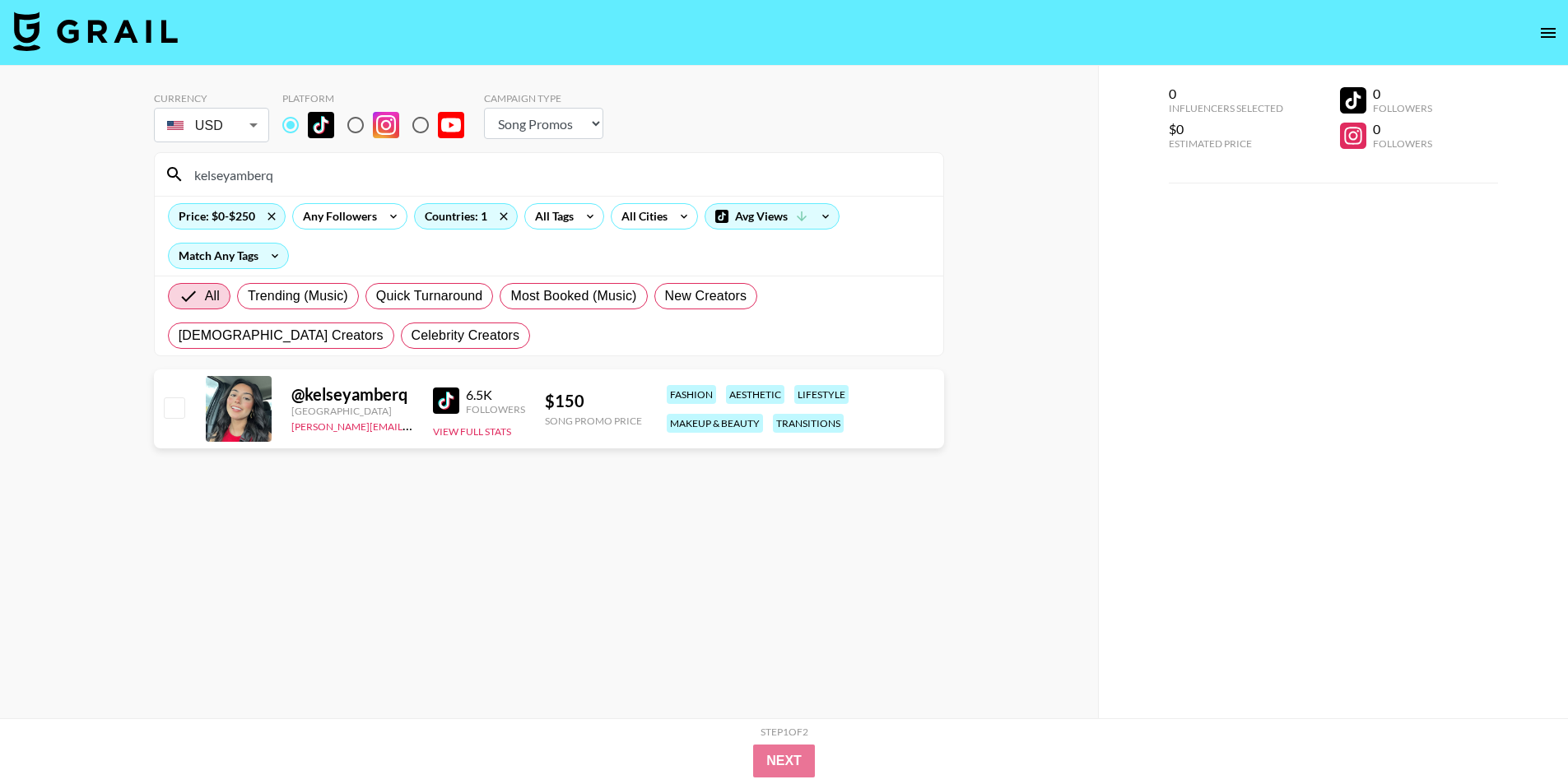
click at [137, 171] on div "Currency USD USD ​ Platform Campaign Type Choose Type... Song Promos Brand Prom…" at bounding box center [549, 424] width 1098 height 719
paste input "camillehoffmann05"
paste input "[DOMAIN_NAME]"
drag, startPoint x: 319, startPoint y: 177, endPoint x: 147, endPoint y: 177, distance: 172.0
click at [146, 177] on div "Currency USD USD ​ Platform Campaign Type Choose Type... Song Promos Brand Prom…" at bounding box center [549, 424] width 1098 height 719
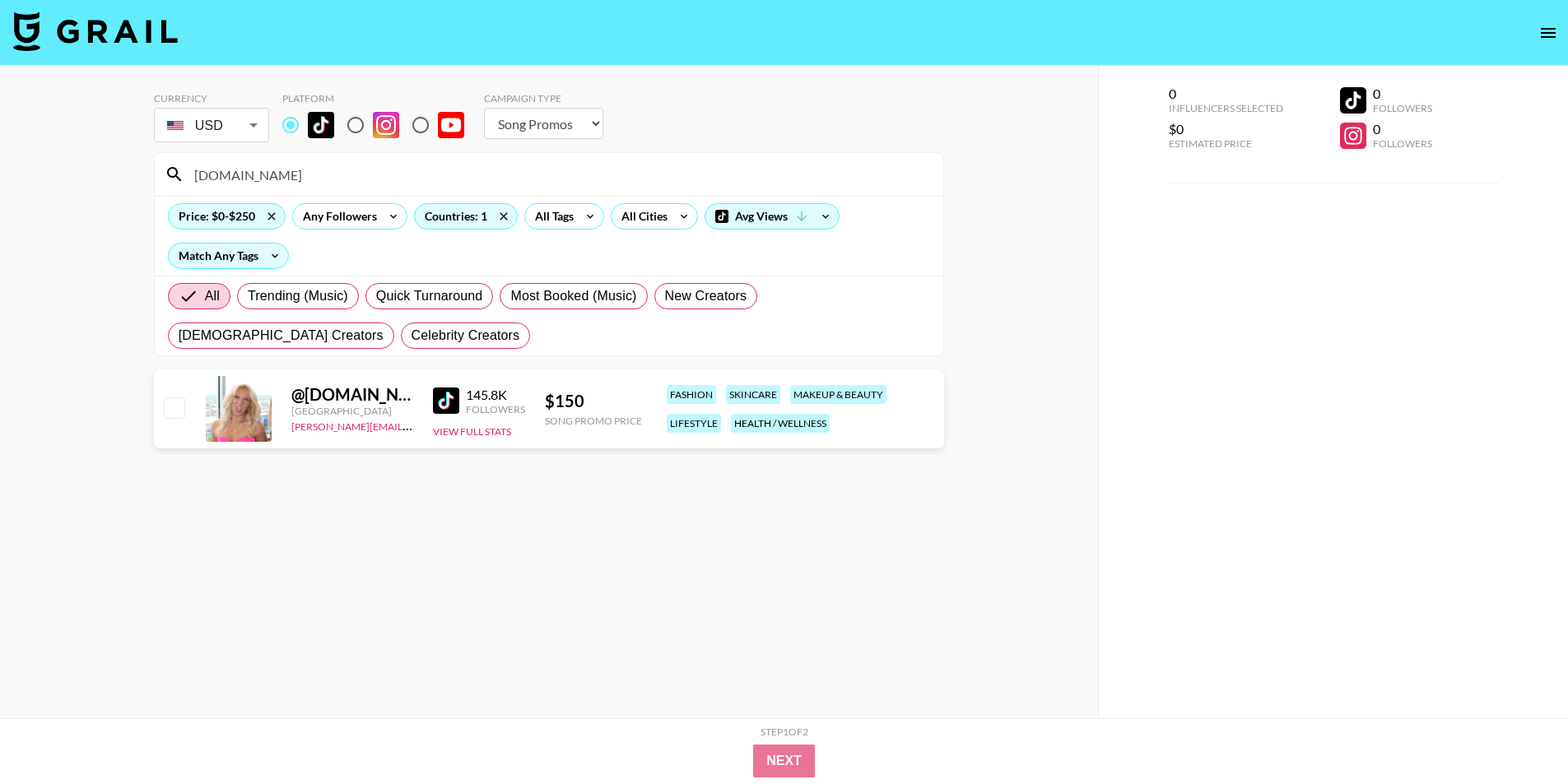
click at [223, 180] on input "[DOMAIN_NAME]" at bounding box center [558, 175] width 749 height 27
paste input "sarcar_"
drag, startPoint x: 271, startPoint y: 163, endPoint x: 127, endPoint y: 162, distance: 144.0
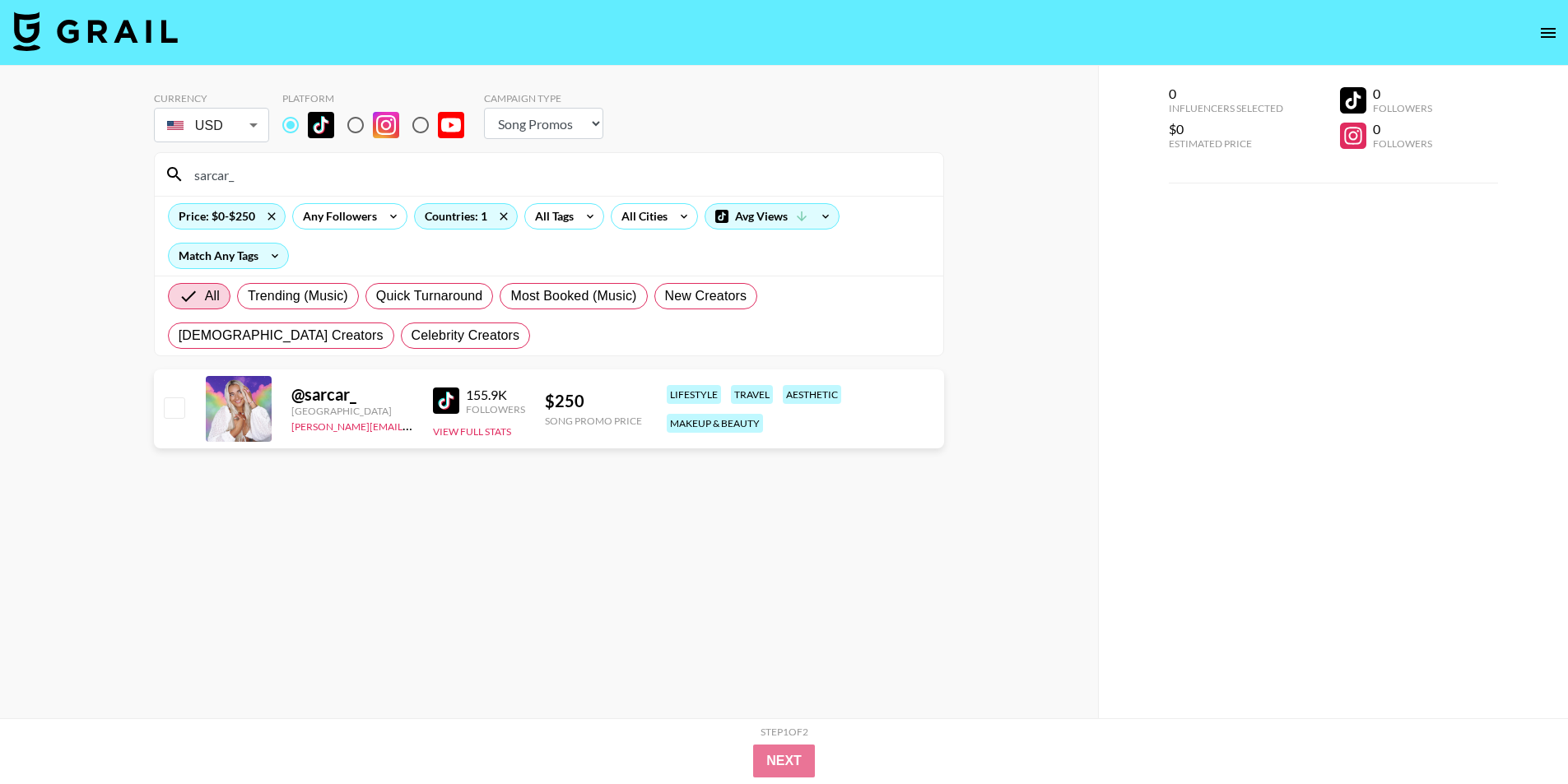
click at [127, 162] on div "Currency USD USD ​ Platform Campaign Type Choose Type... Song Promos Brand Prom…" at bounding box center [549, 424] width 1098 height 719
paste input "ah.[PERSON_NAME]"
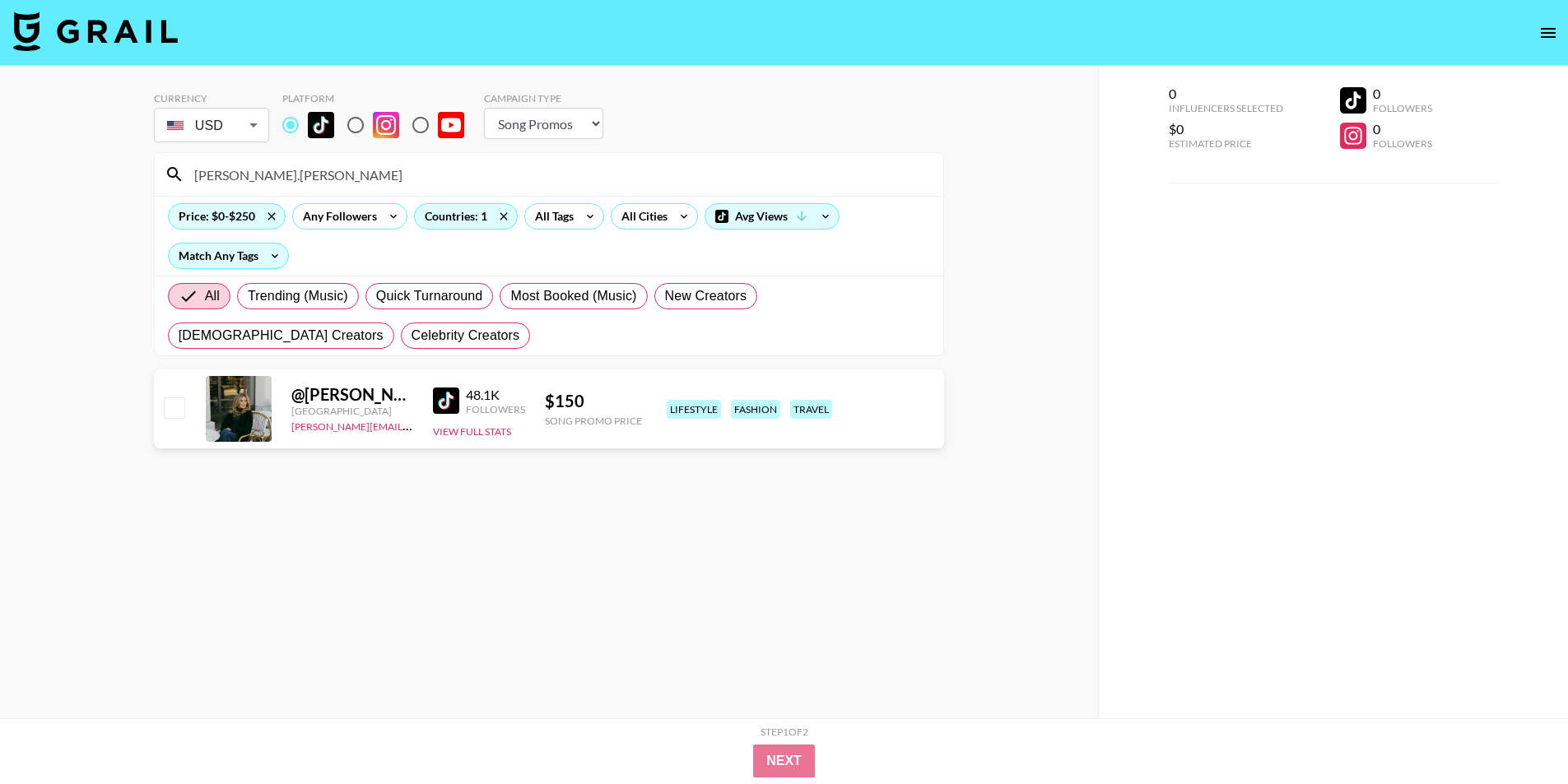
click at [1307, 545] on div "0 Influencers Selected $0 Estimated Price 0 Followers 0 Followers" at bounding box center [1334, 424] width 471 height 719
copy div "$ 150"
drag, startPoint x: 542, startPoint y: 396, endPoint x: 585, endPoint y: 449, distance: 68.2
click at [608, 398] on div "@ [PERSON_NAME].[PERSON_NAME] [GEOGRAPHIC_DATA] [PERSON_NAME][EMAIL_ADDRESS][PE…" at bounding box center [549, 408] width 791 height 79
click at [237, 196] on div "Price: $0-$250 Any Followers Countries: 1 All Tags All Cities Avg Views Match A…" at bounding box center [549, 235] width 789 height 80
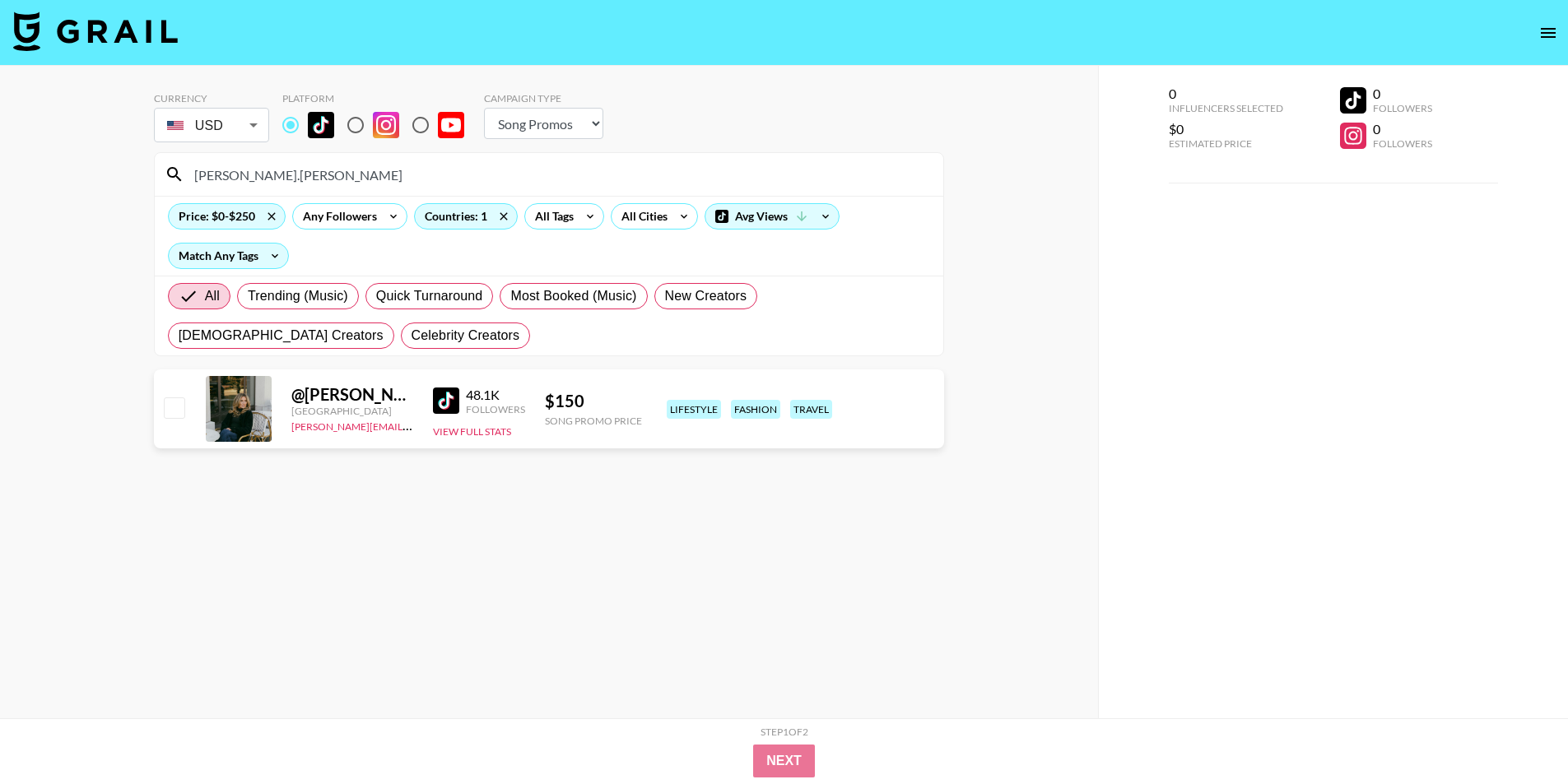
click at [248, 177] on input "[PERSON_NAME].[PERSON_NAME]" at bounding box center [558, 175] width 749 height 27
paste input "groovygirlol"
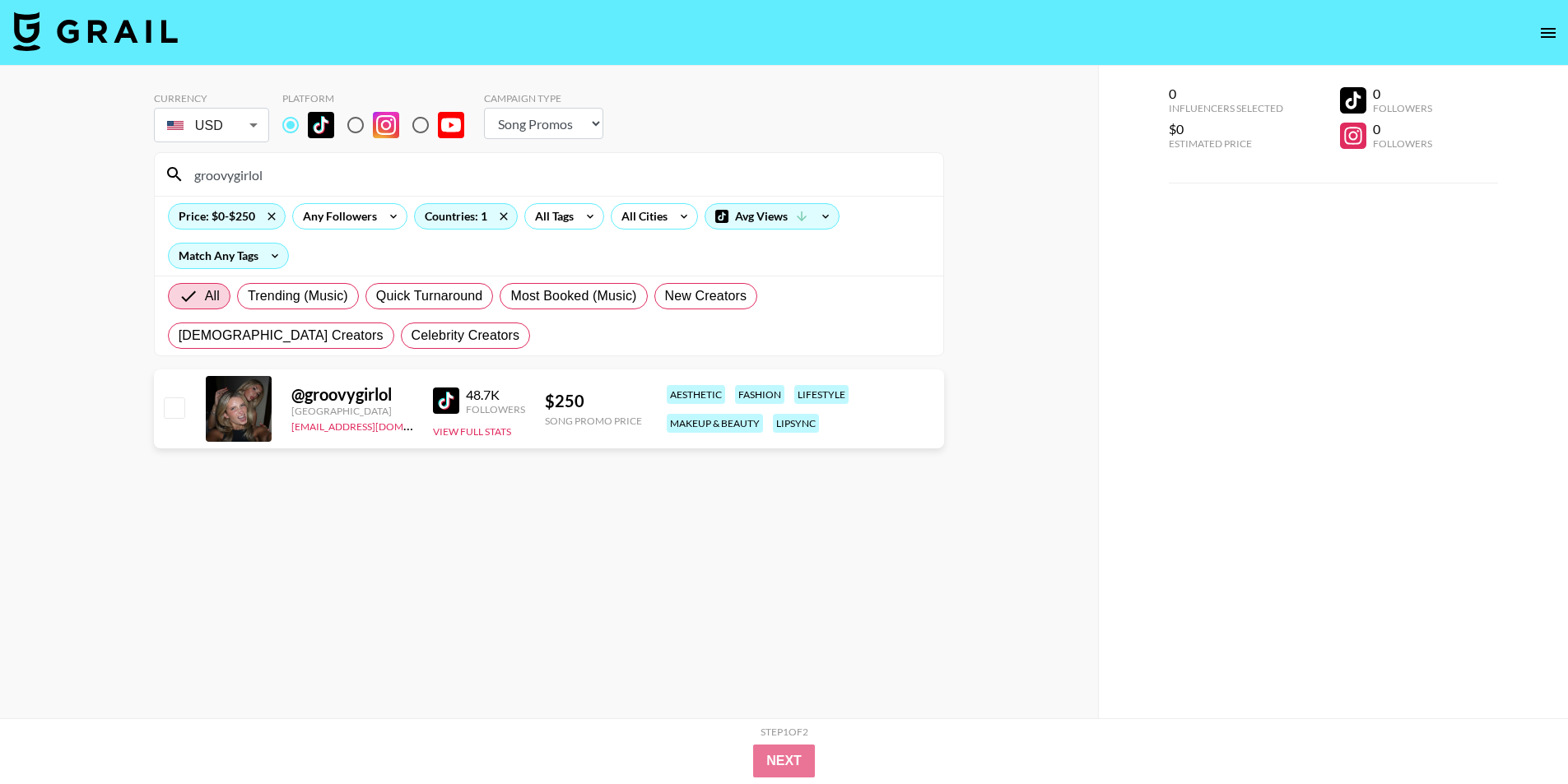
click at [56, 264] on div "Currency USD USD ​ Platform Campaign Type Choose Type... Song Promos Brand Prom…" at bounding box center [549, 424] width 1098 height 719
drag, startPoint x: 561, startPoint y: 400, endPoint x: 540, endPoint y: 400, distance: 21.0
click at [540, 400] on div "@ groovygirlol [GEOGRAPHIC_DATA] [PERSON_NAME][EMAIL_ADDRESS][DOMAIN_NAME] 48.7…" at bounding box center [549, 408] width 791 height 79
copy div "$ 250"
click at [221, 177] on input "groovygirlol" at bounding box center [558, 175] width 749 height 27
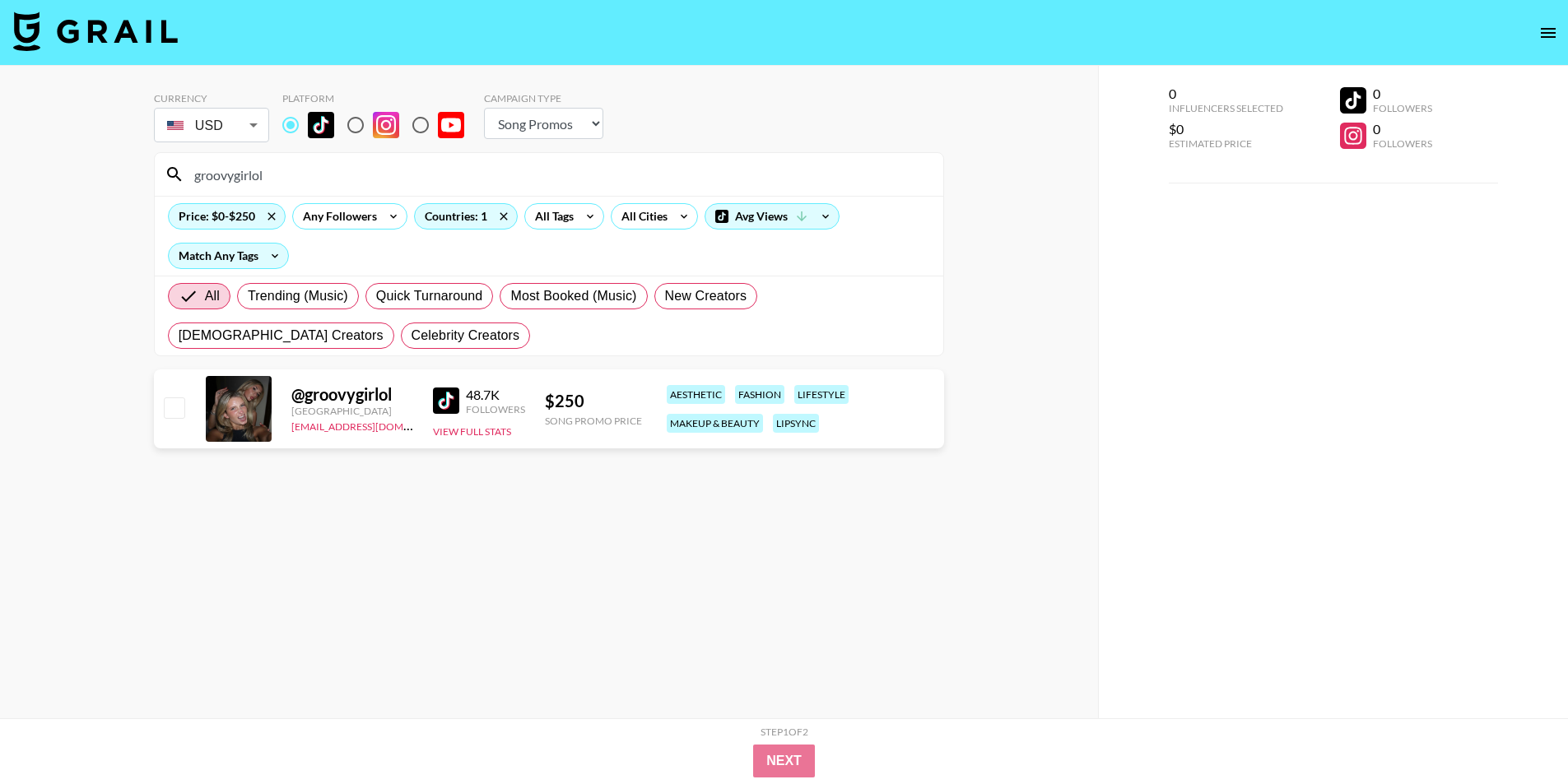
click at [221, 177] on input "groovygirlol" at bounding box center [558, 175] width 749 height 27
paste input "payrosss"
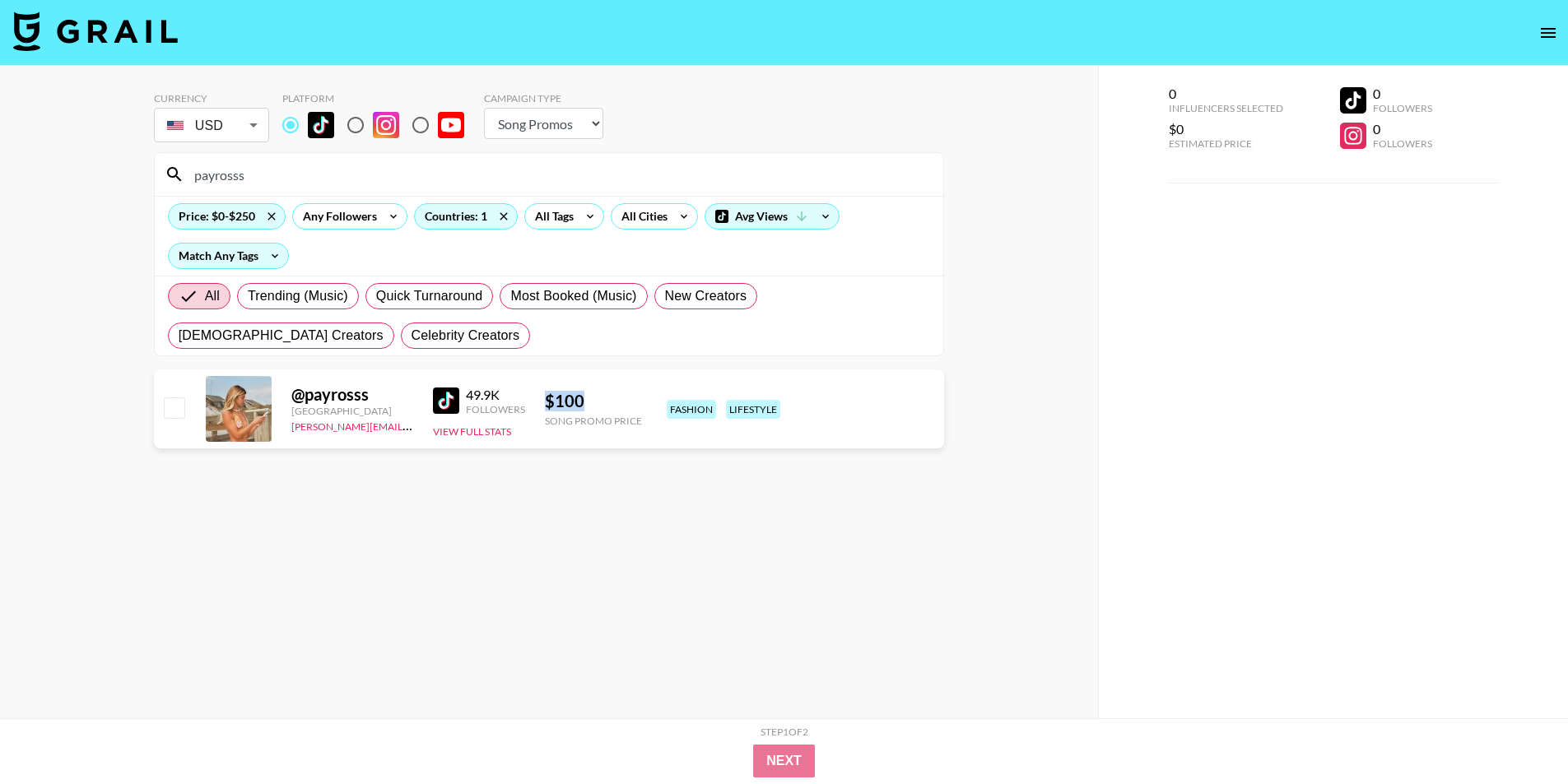
copy div "$ 100"
drag, startPoint x: 607, startPoint y: 390, endPoint x: 544, endPoint y: 400, distance: 63.8
click at [544, 399] on div "@ payrosss [GEOGRAPHIC_DATA] [PERSON_NAME][EMAIL_ADDRESS][PERSON_NAME][DOMAIN_N…" at bounding box center [549, 408] width 791 height 79
click at [252, 192] on div "payrosss" at bounding box center [549, 174] width 789 height 43
click at [253, 177] on input "payrosss" at bounding box center [558, 175] width 749 height 27
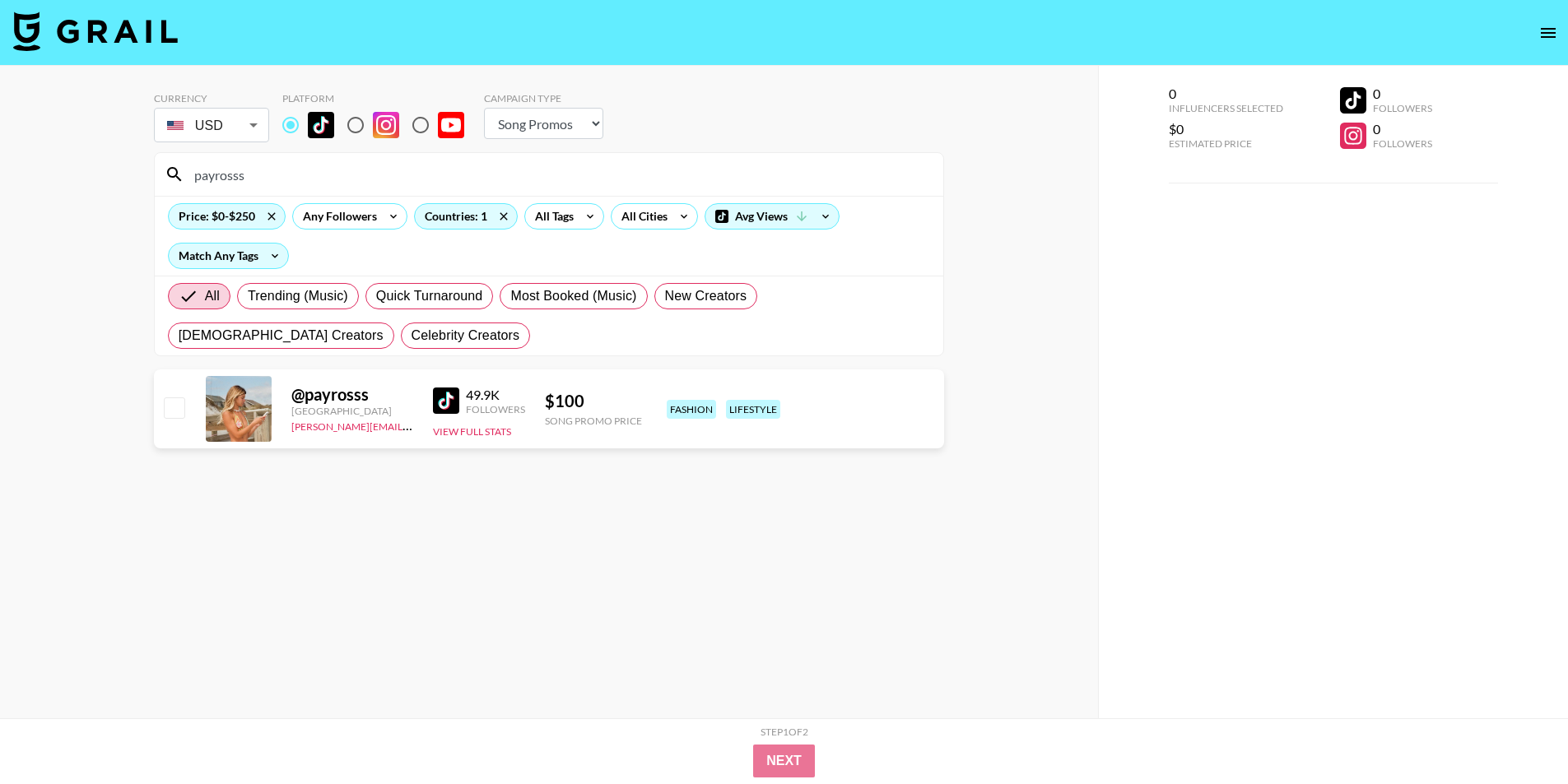
click at [253, 177] on input "payrosss" at bounding box center [558, 175] width 749 height 27
paste input "rileymcbride3"
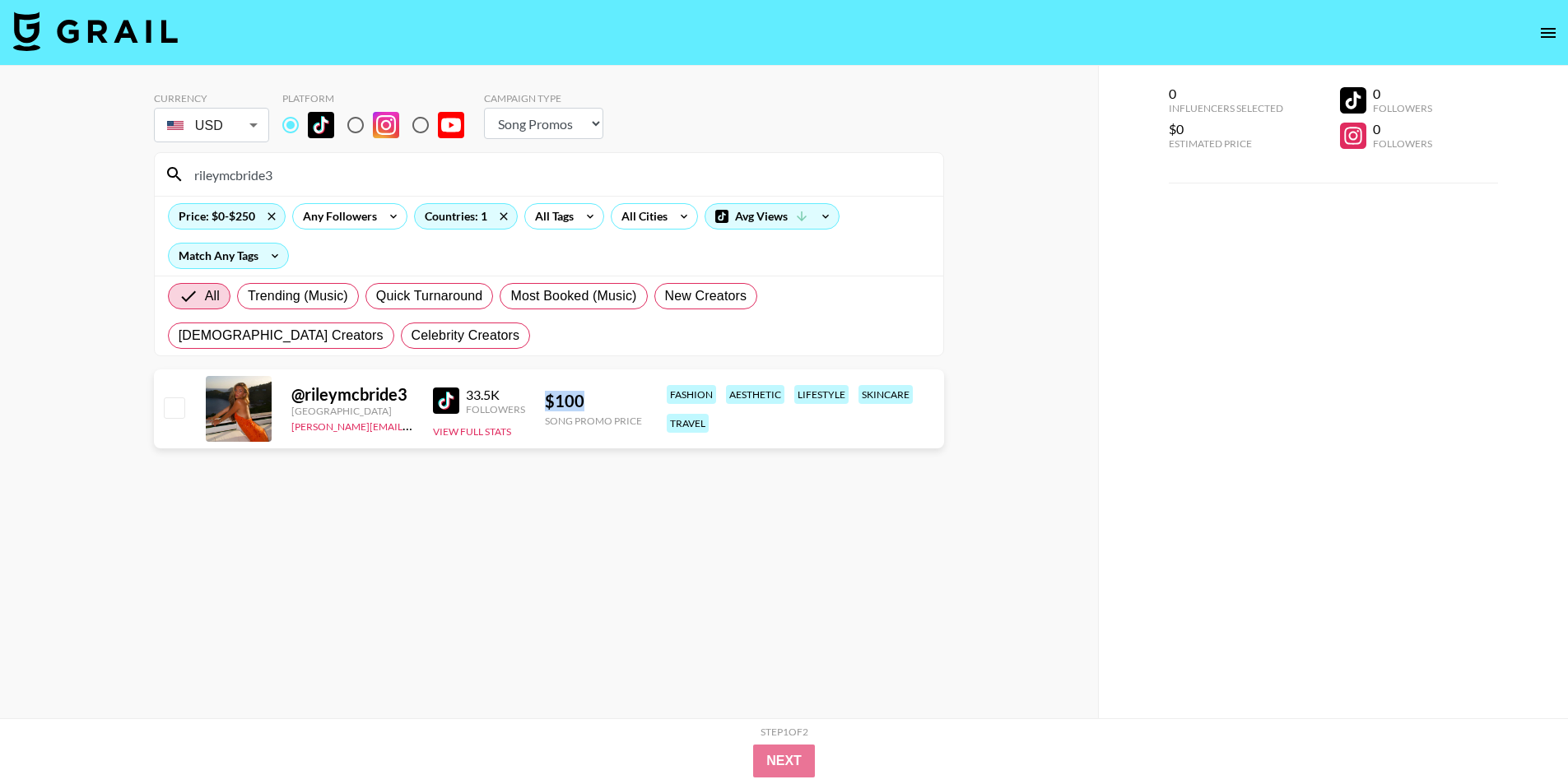
copy div "$ 100"
drag, startPoint x: 578, startPoint y: 395, endPoint x: 536, endPoint y: 394, distance: 42.0
click at [536, 394] on div "@ rileymcbride3 [GEOGRAPHIC_DATA] [PERSON_NAME][EMAIL_ADDRESS][PERSON_NAME][DOM…" at bounding box center [549, 408] width 791 height 79
click at [284, 167] on input "rileymcbride3" at bounding box center [558, 175] width 749 height 27
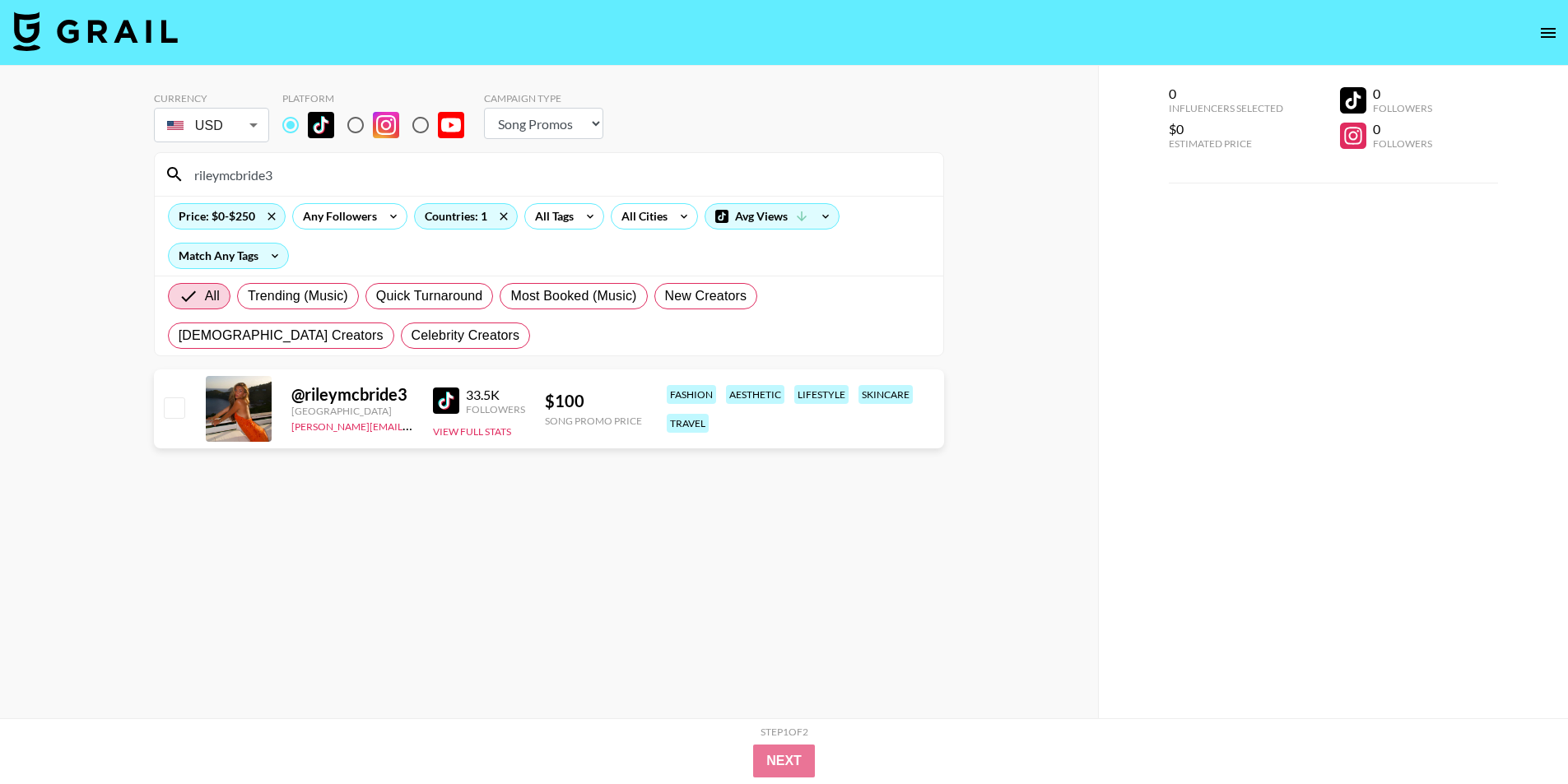
click at [284, 167] on input "rileymcbride3" at bounding box center [558, 175] width 749 height 27
paste input "[PERSON_NAME].camilaa"
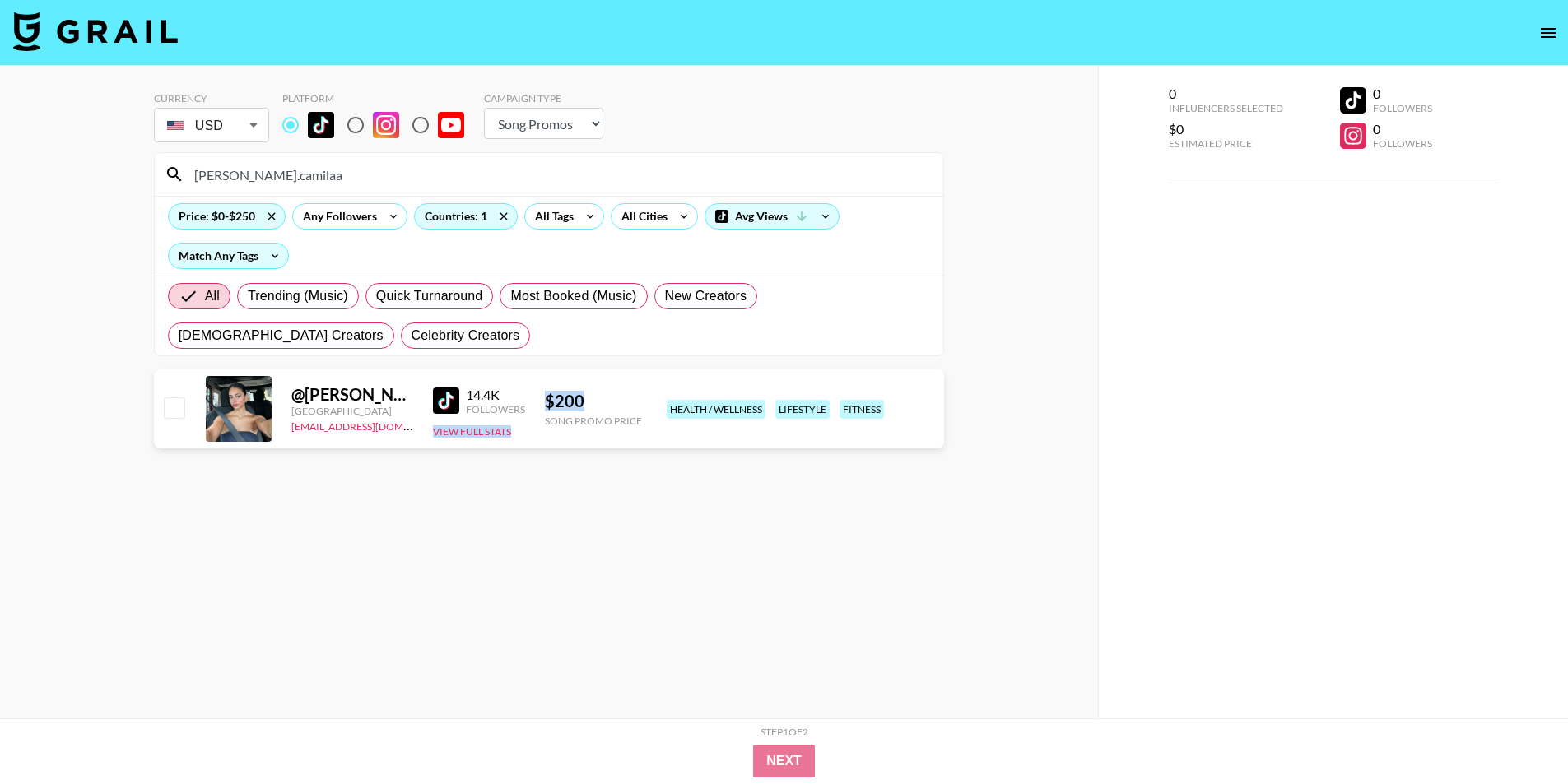
drag, startPoint x: 619, startPoint y: 408, endPoint x: 530, endPoint y: 405, distance: 89.1
click at [530, 405] on div "@ paola.camilaa [GEOGRAPHIC_DATA] [EMAIL_ADDRESS][DOMAIN_NAME] 14.4K Followers …" at bounding box center [549, 408] width 791 height 79
click at [550, 400] on div "$ 200" at bounding box center [593, 401] width 97 height 21
click at [545, 399] on div "$ 200" at bounding box center [593, 401] width 97 height 21
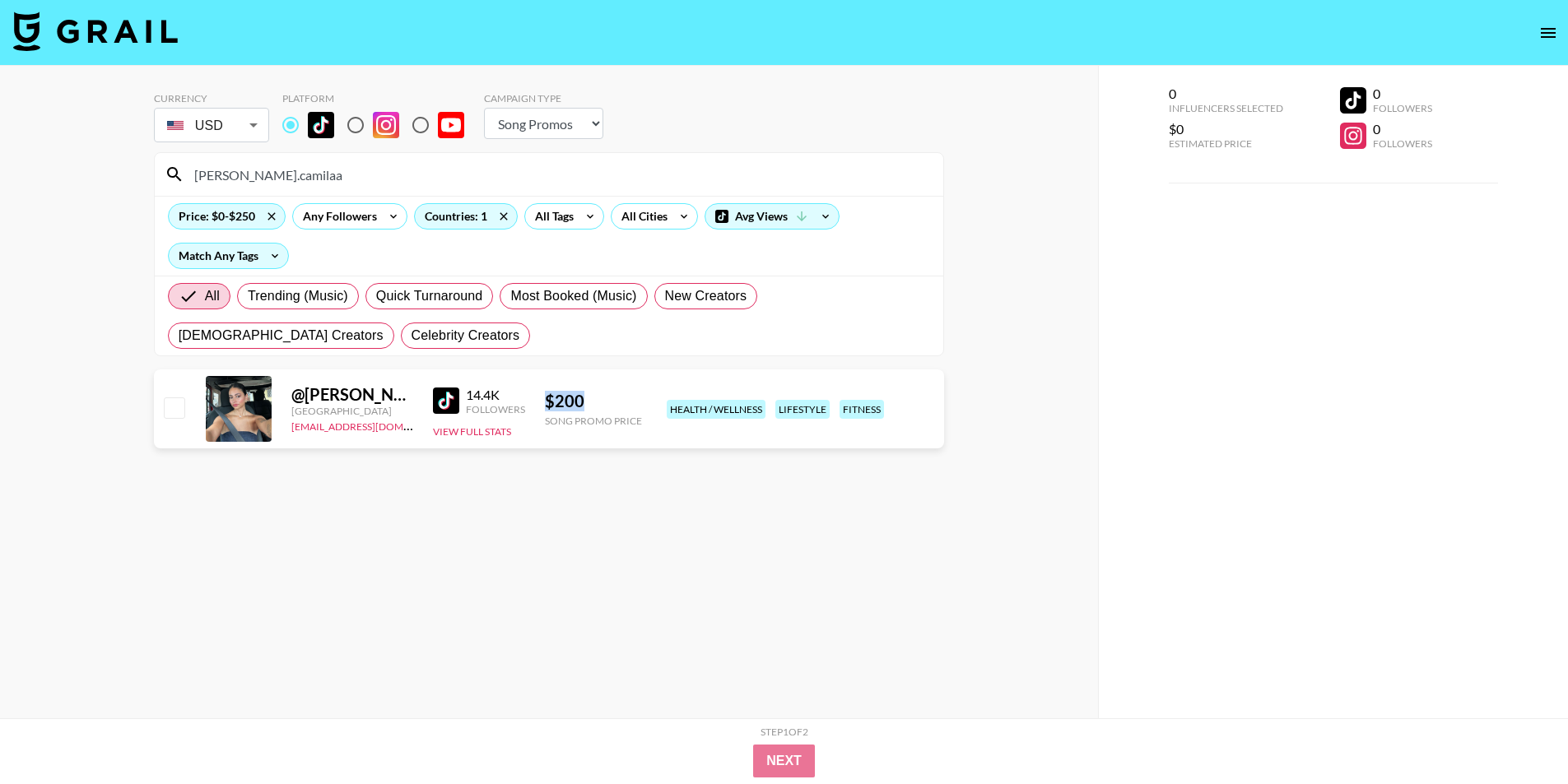
drag, startPoint x: 543, startPoint y: 403, endPoint x: 607, endPoint y: 404, distance: 64.0
click at [607, 404] on div "$ 200" at bounding box center [593, 401] width 97 height 21
copy div "$ 200"
paste input "autumnmarieraphael"
drag, startPoint x: 332, startPoint y: 177, endPoint x: 132, endPoint y: 176, distance: 200.0
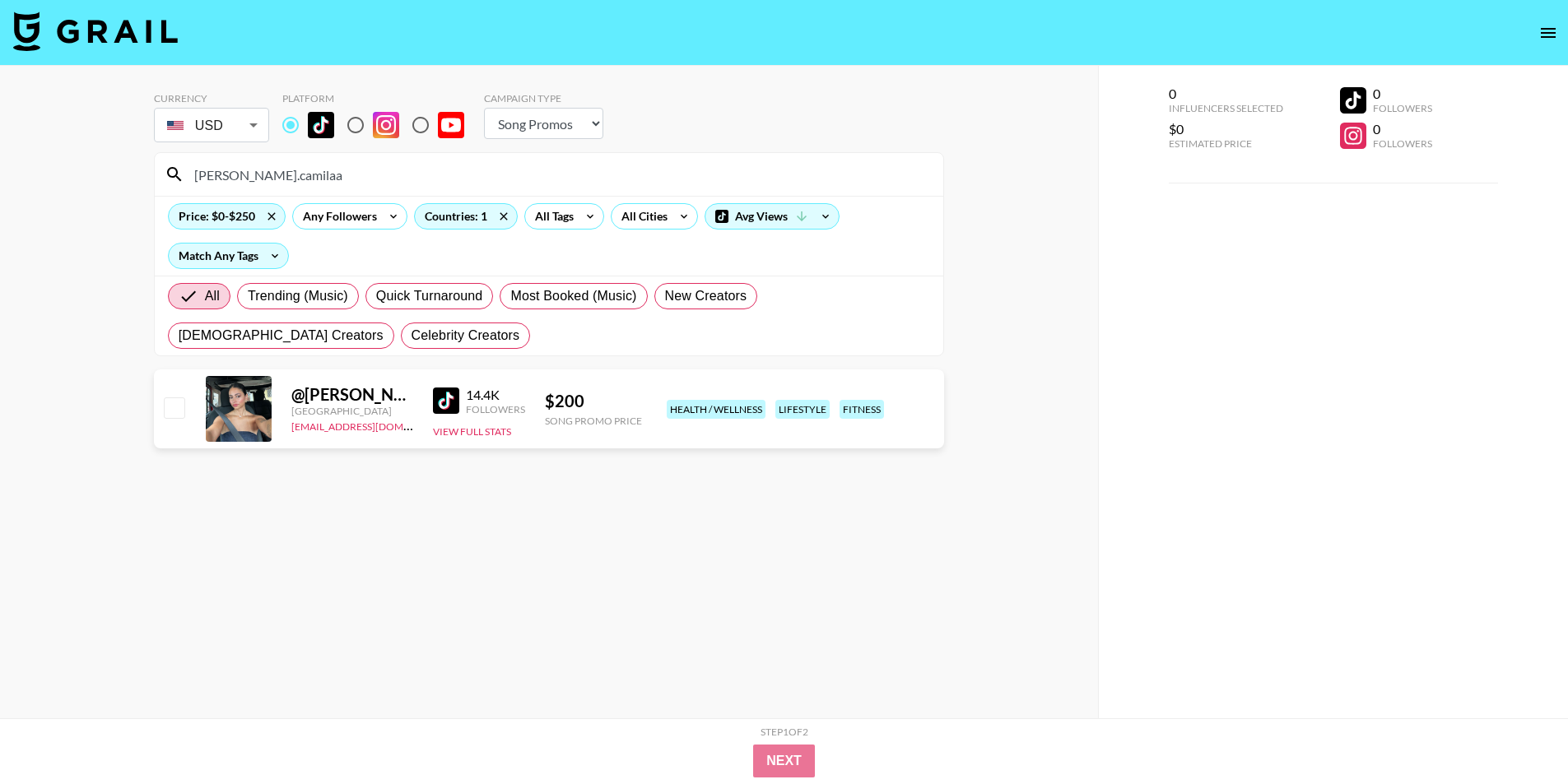
click at [133, 174] on div "Currency USD USD ​ Platform Campaign Type Choose Type... Song Promos Brand Prom…" at bounding box center [549, 424] width 1098 height 719
copy div "$ 150"
drag, startPoint x: 590, startPoint y: 401, endPoint x: 547, endPoint y: 399, distance: 43.0
click at [547, 399] on div "$ 150" at bounding box center [593, 401] width 97 height 21
click at [294, 176] on input "autumnmarieraphael" at bounding box center [558, 175] width 749 height 27
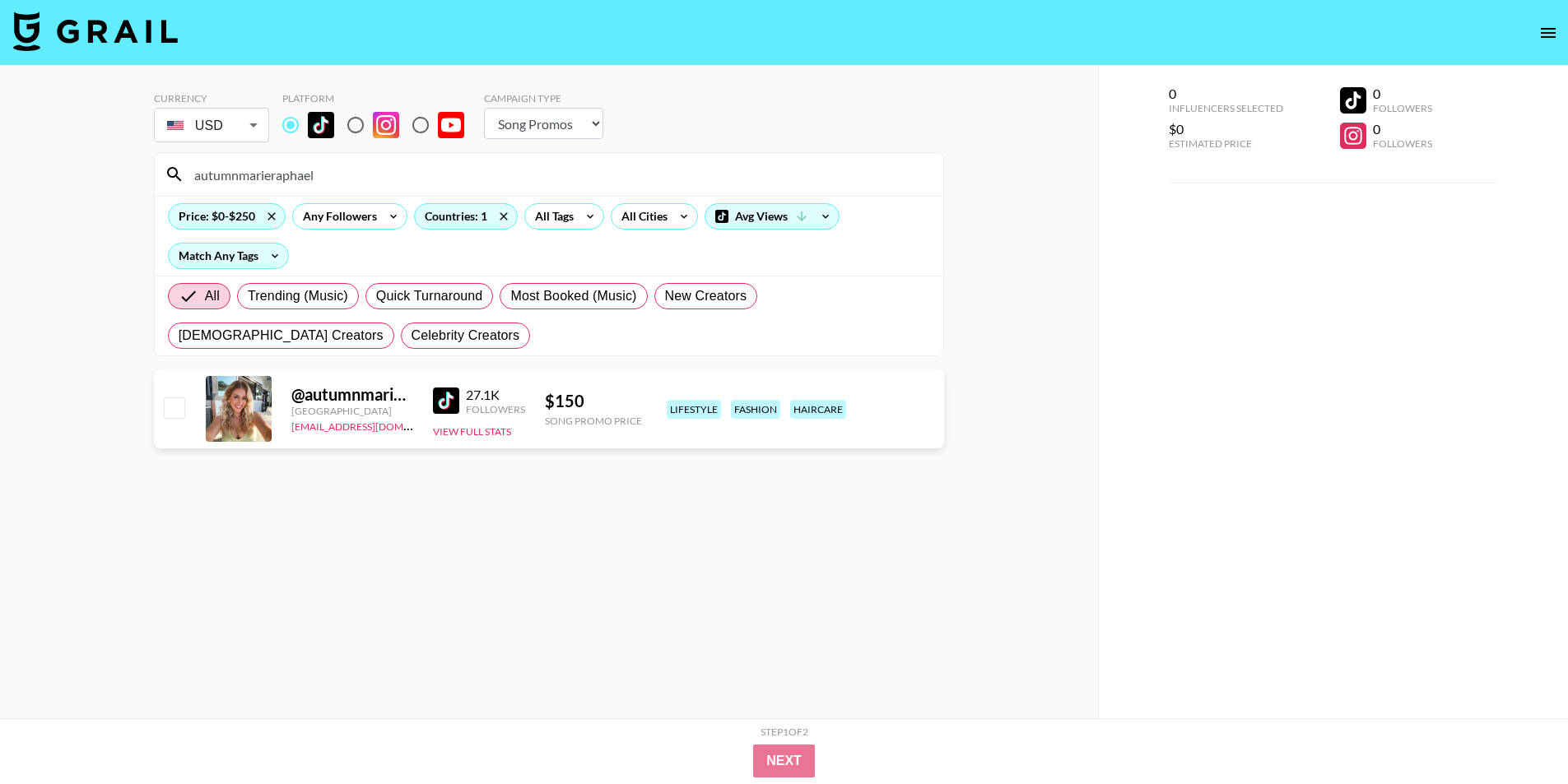
click at [295, 174] on input "autumnmarieraphael" at bounding box center [558, 175] width 749 height 27
paste input "taymarquise"
click at [38, 252] on div "Currency USD USD ​ Platform Campaign Type Choose Type... Song Promos Brand Prom…" at bounding box center [549, 424] width 1098 height 719
copy div "$ 250"
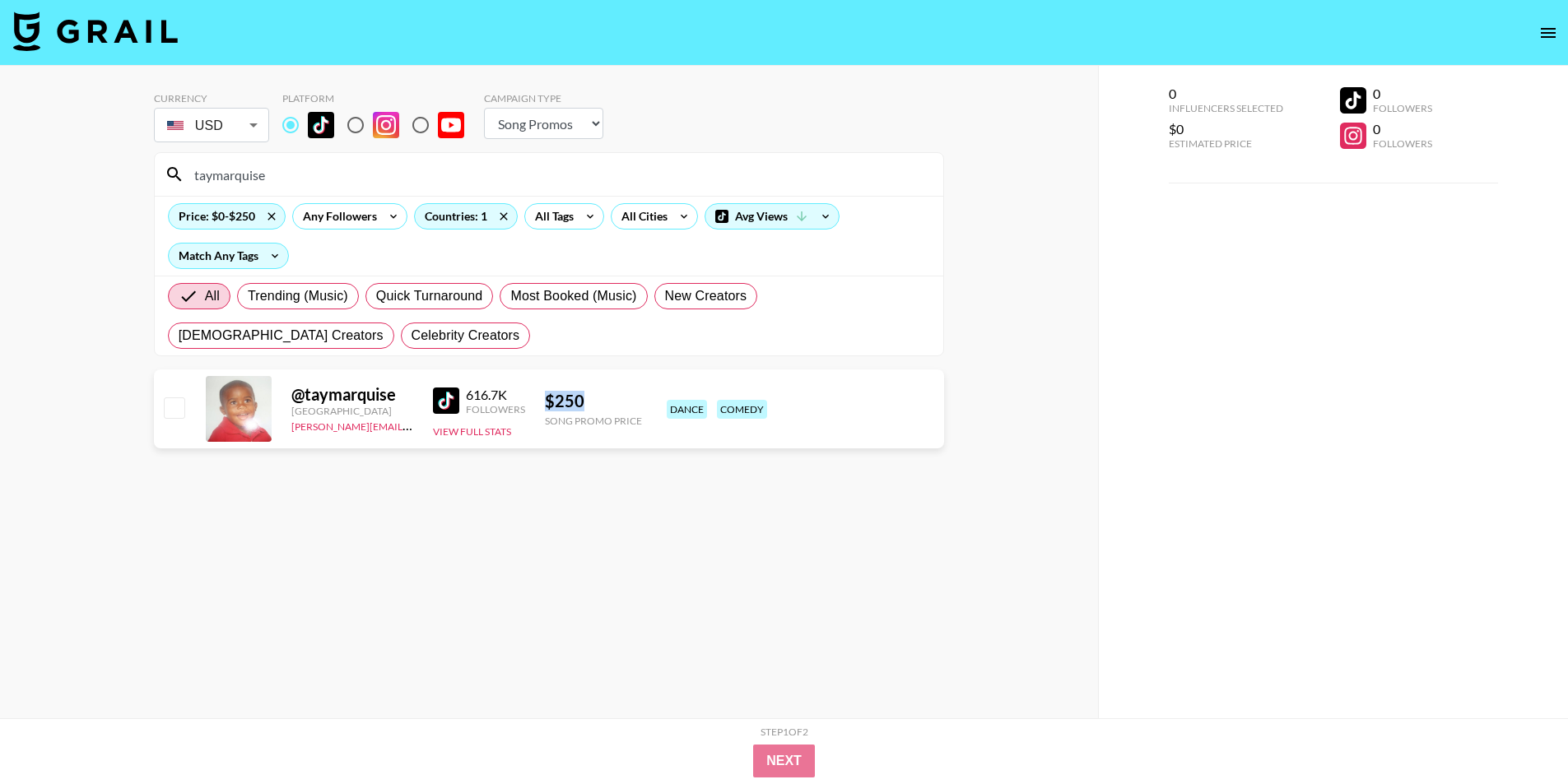
drag, startPoint x: 589, startPoint y: 394, endPoint x: 577, endPoint y: 467, distance: 74.0
click at [545, 393] on div "$ 250" at bounding box center [593, 401] width 97 height 21
drag, startPoint x: 281, startPoint y: 182, endPoint x: 127, endPoint y: 180, distance: 154.0
click at [127, 180] on div "Currency USD USD ​ Platform Campaign Type Choose Type... Song Promos Brand Prom…" at bounding box center [549, 424] width 1098 height 719
paste input "brielle.[PERSON_NAME]"
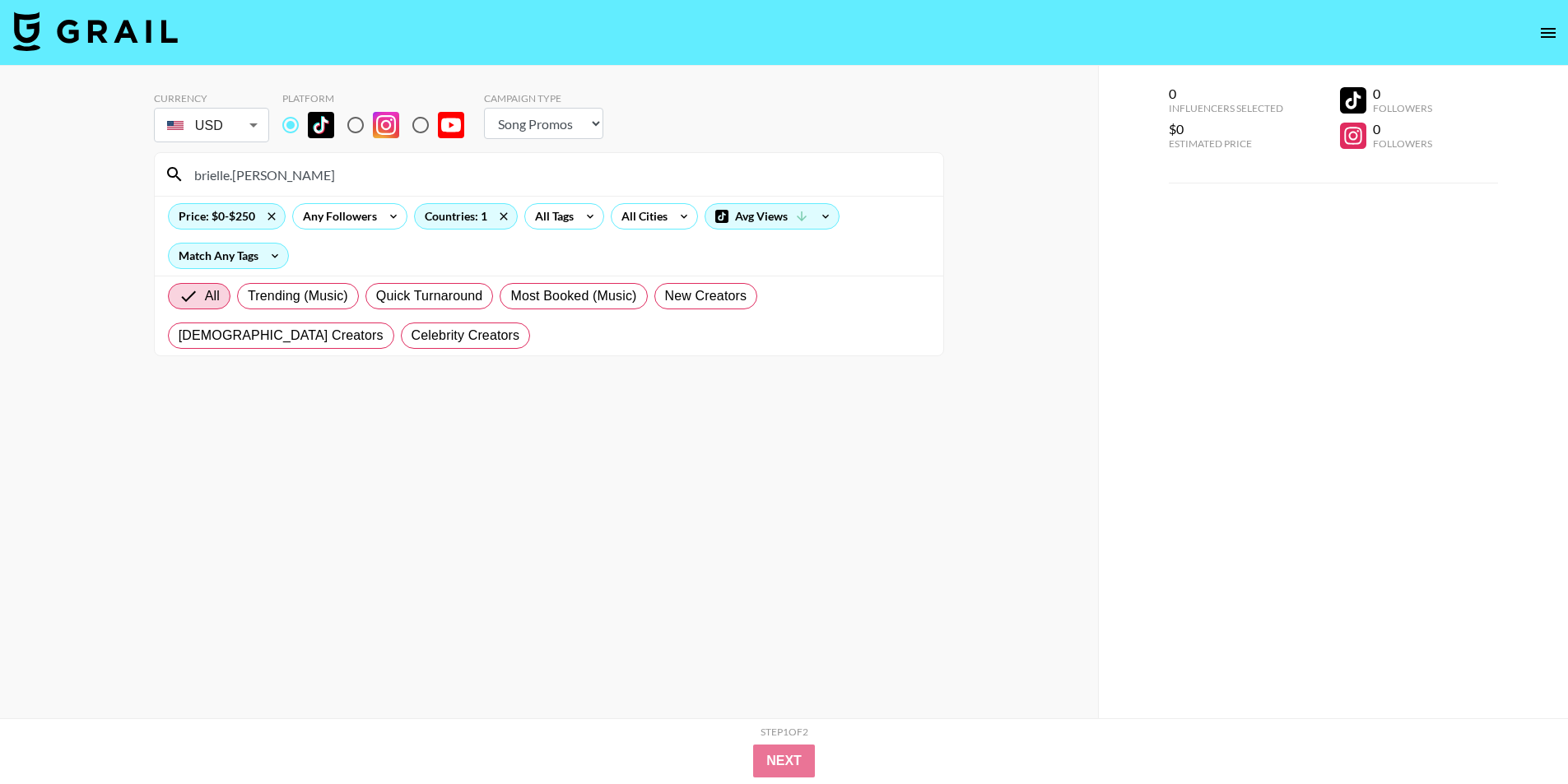
type input "brielle.[PERSON_NAME]"
click at [290, 160] on div "brielle.[PERSON_NAME]" at bounding box center [549, 174] width 789 height 43
click at [294, 178] on input "brielle.[PERSON_NAME]" at bounding box center [558, 175] width 749 height 27
